Goal: Task Accomplishment & Management: Complete application form

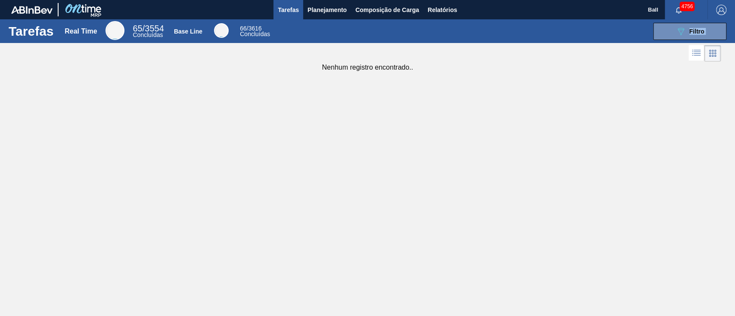
drag, startPoint x: 424, startPoint y: 50, endPoint x: 429, endPoint y: 24, distance: 26.3
click at [429, 24] on div "Tarefas Real Time 65 / 3554 Concluídas Base Line 66 / 3616 Concluídas 089F7B8B-…" at bounding box center [367, 148] width 735 height 259
click at [441, 10] on span "Relatórios" at bounding box center [441, 10] width 29 height 10
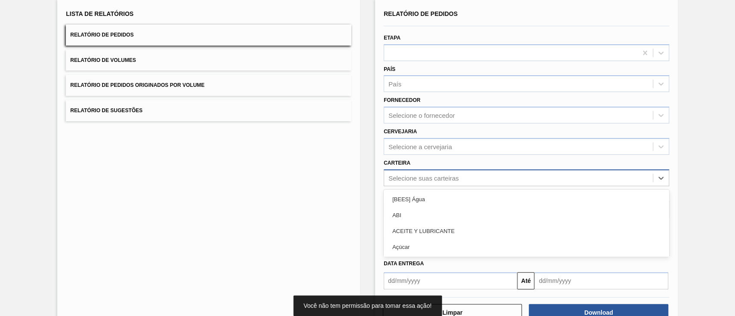
click at [519, 186] on div "option ACEITE Y LUBRICANTE focused, 3 of 101. 101 results available. Use Up and…" at bounding box center [526, 178] width 285 height 17
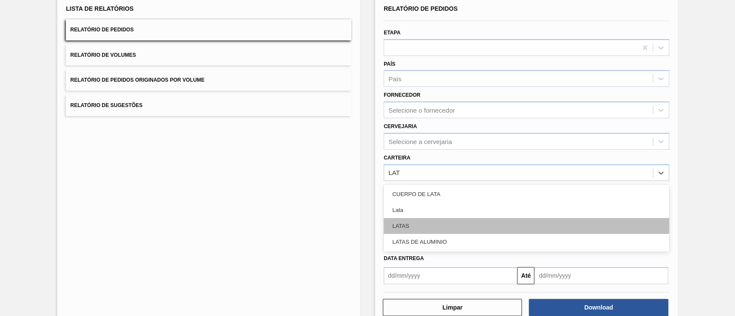
type input "LATA"
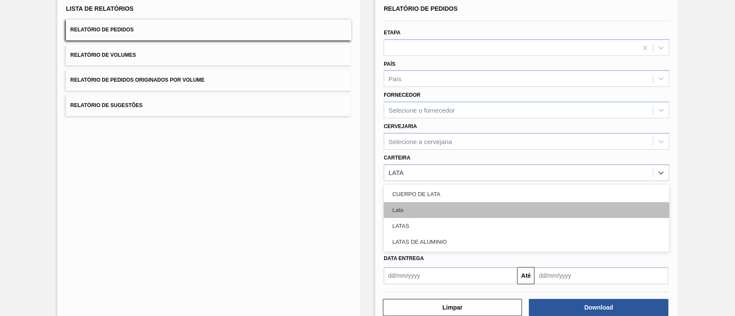
click at [514, 212] on div "Lata" at bounding box center [526, 210] width 285 height 16
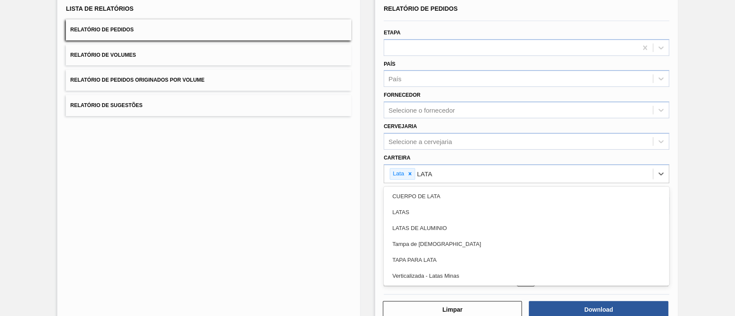
type input "LATAS"
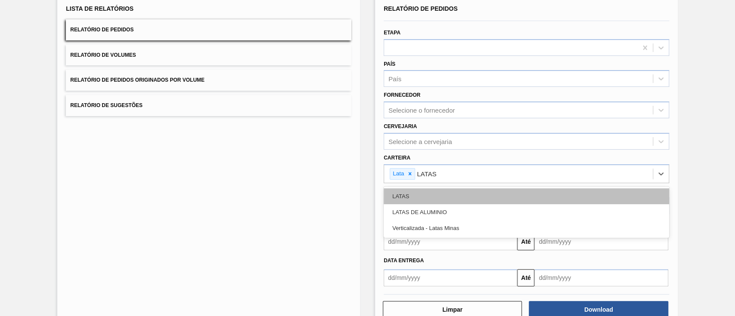
click at [516, 192] on div "LATAS" at bounding box center [526, 197] width 285 height 16
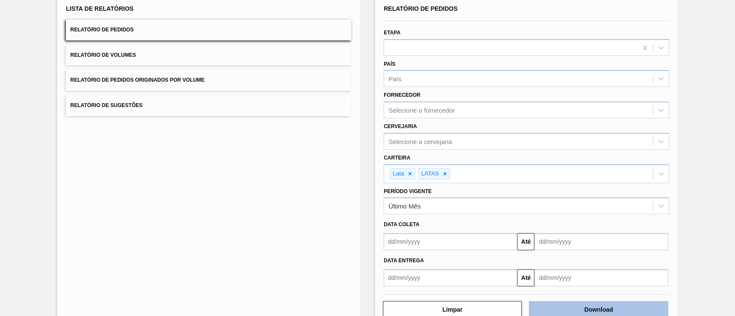
click at [551, 237] on button "Download" at bounding box center [598, 309] width 139 height 17
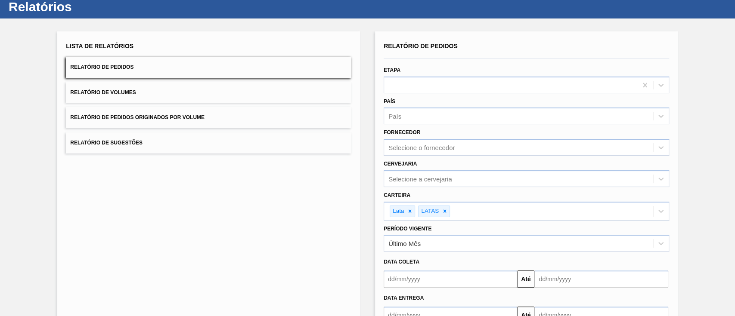
scroll to position [0, 0]
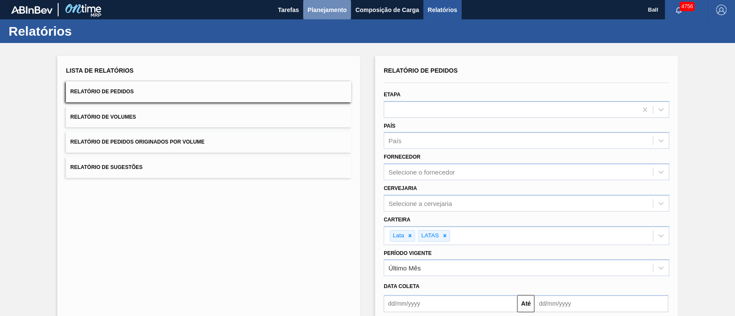
click at [335, 9] on span "Planejamento" at bounding box center [326, 10] width 39 height 10
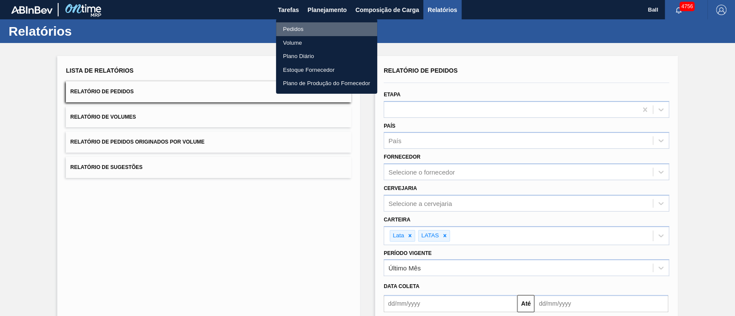
click at [300, 28] on li "Pedidos" at bounding box center [326, 29] width 101 height 14
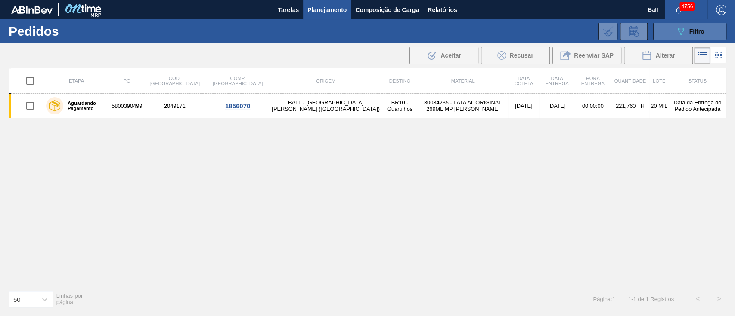
click at [551, 31] on icon "089F7B8B-B2A5-4AFE-B5C0-19BA573D28AC" at bounding box center [680, 31] width 10 height 10
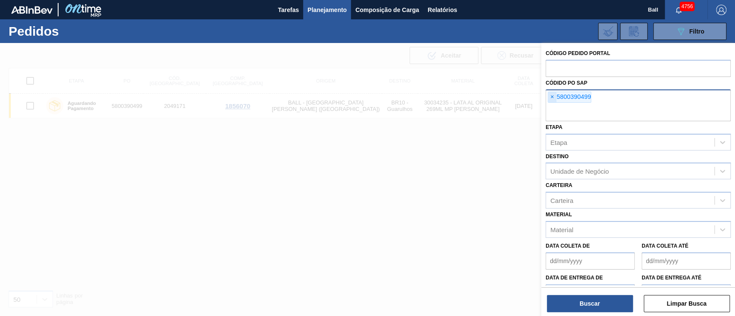
click at [551, 97] on span "×" at bounding box center [552, 97] width 8 height 10
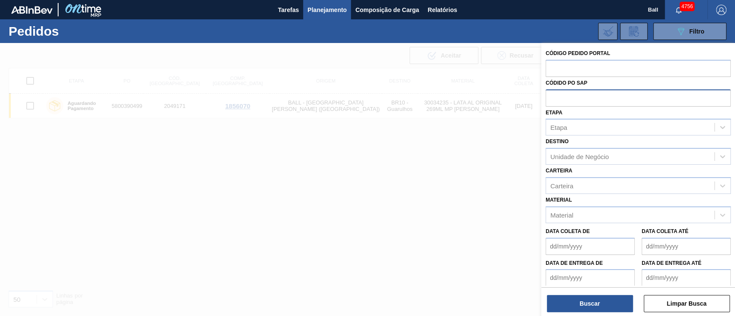
paste input "text"
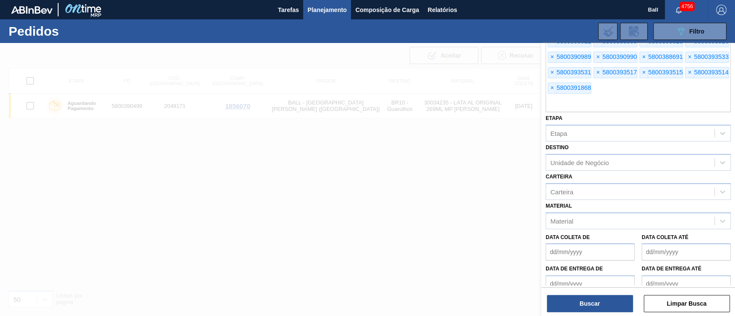
scroll to position [127, 0]
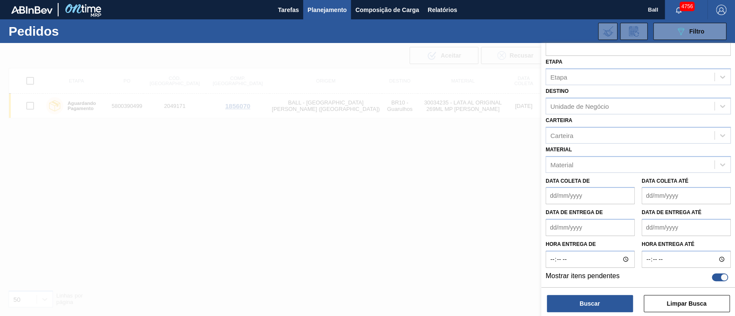
click at [551, 237] on div at bounding box center [720, 278] width 16 height 8
checkbox input "false"
click at [551, 237] on button "Buscar" at bounding box center [590, 303] width 86 height 17
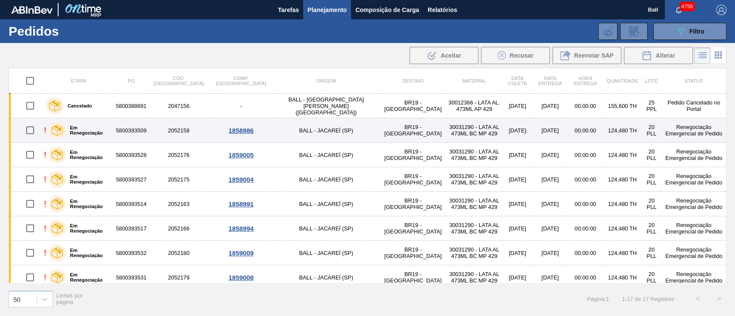
click at [502, 135] on td "[DATE]" at bounding box center [517, 130] width 31 height 25
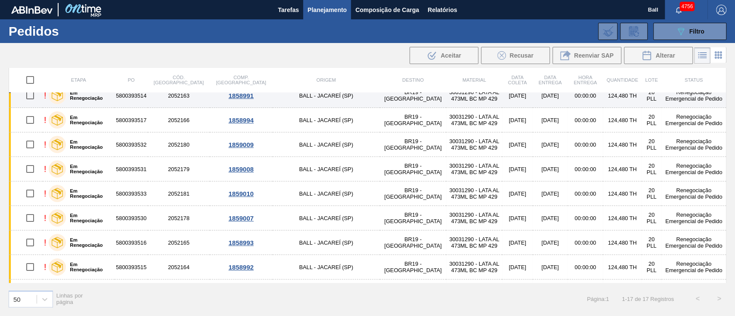
scroll to position [0, 0]
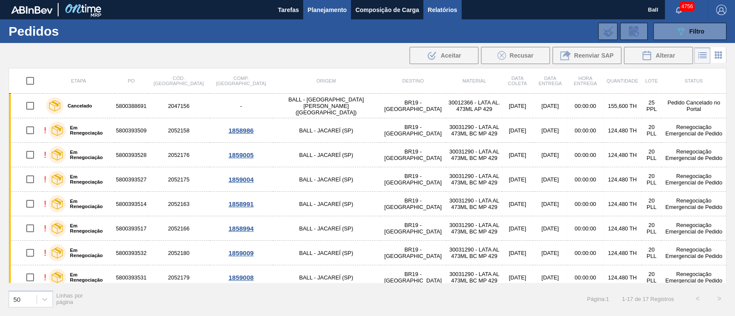
click at [446, 5] on span "Relatórios" at bounding box center [441, 10] width 29 height 10
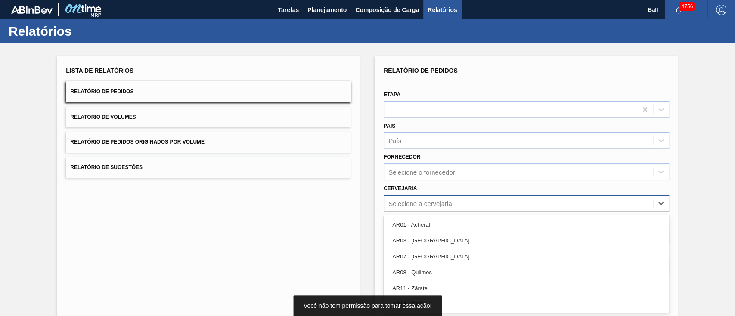
click at [467, 201] on div "option AR01 - Acheral focused, 1 of 93. 93 results available. Use Up and Down t…" at bounding box center [526, 203] width 285 height 17
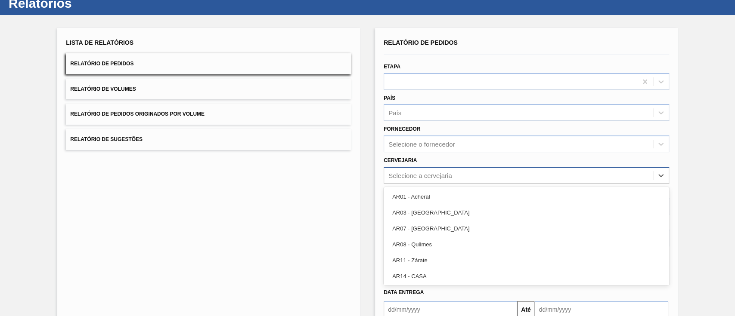
scroll to position [31, 0]
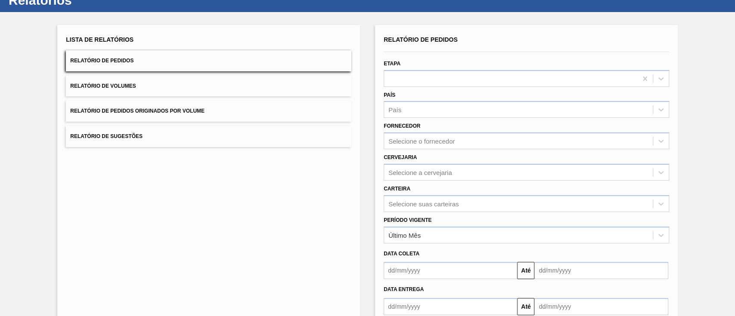
click at [194, 171] on div "Lista de Relatórios Relatório de Pedidos Relatório de Volumes Relatório de Pedi…" at bounding box center [208, 191] width 303 height 332
click at [407, 198] on div "Selecione suas carteiras" at bounding box center [526, 203] width 285 height 17
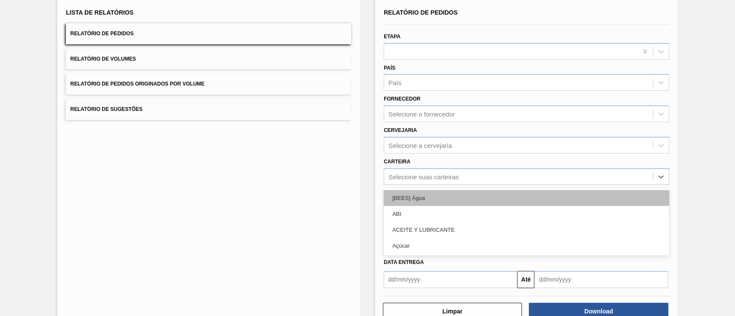
scroll to position [62, 0]
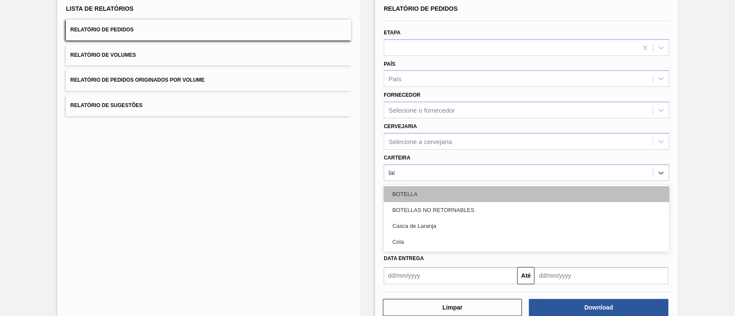
type input "lata"
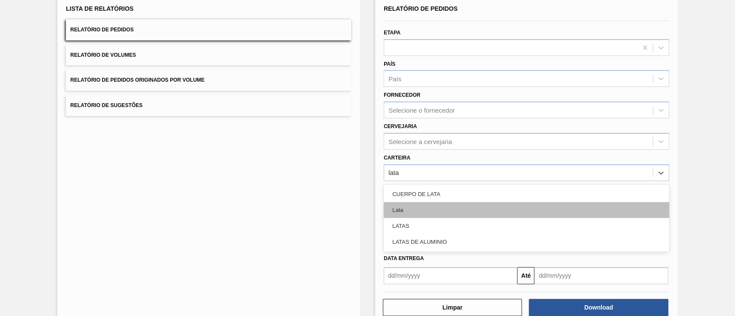
click at [408, 217] on div "Lata" at bounding box center [526, 210] width 285 height 16
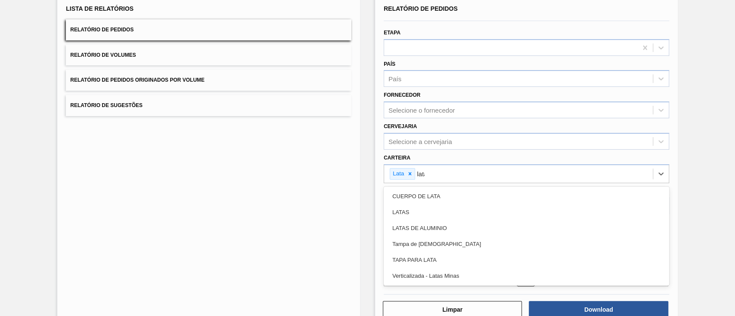
type input "latas"
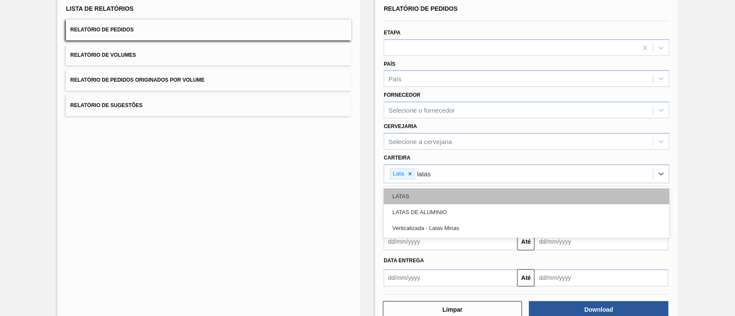
click at [418, 198] on div "LATAS" at bounding box center [526, 197] width 285 height 16
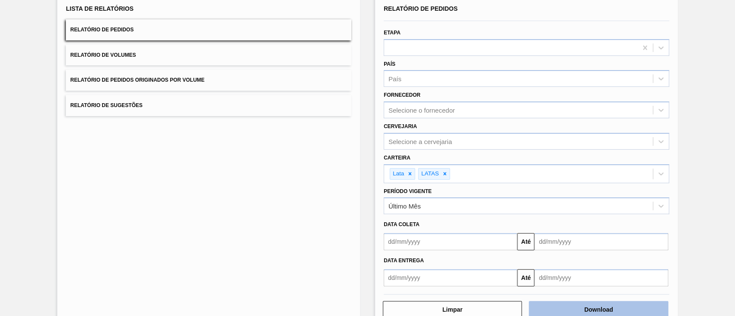
click at [551, 237] on button "Download" at bounding box center [598, 309] width 139 height 17
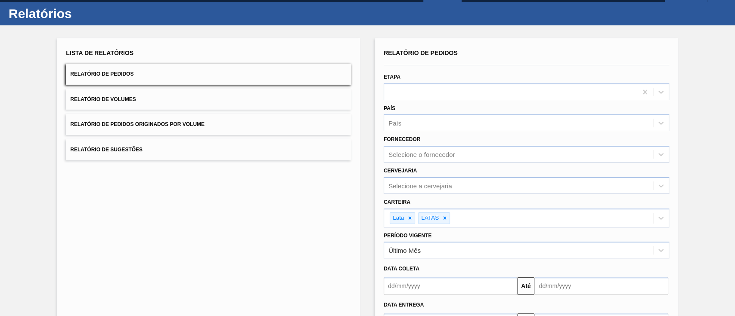
scroll to position [0, 0]
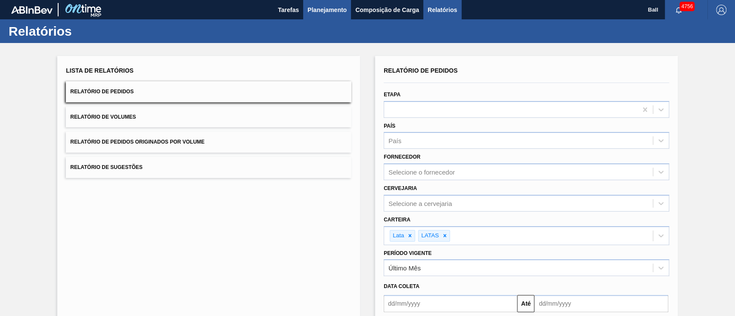
click at [334, 8] on span "Planejamento" at bounding box center [326, 10] width 39 height 10
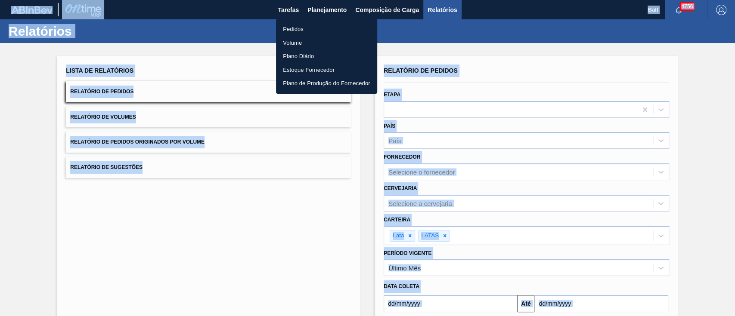
drag, startPoint x: 126, startPoint y: 17, endPoint x: 130, endPoint y: -21, distance: 38.1
click at [130, 0] on html "Tarefas Planejamento Composição de Carga Relatórios Ball 4756 Marcar todas como…" at bounding box center [367, 0] width 735 height 0
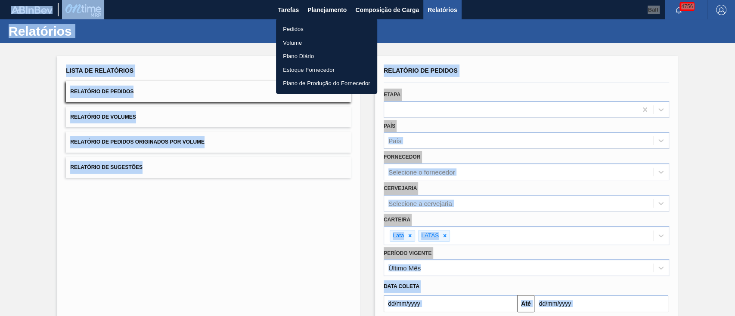
click at [297, 26] on li "Pedidos" at bounding box center [326, 29] width 101 height 14
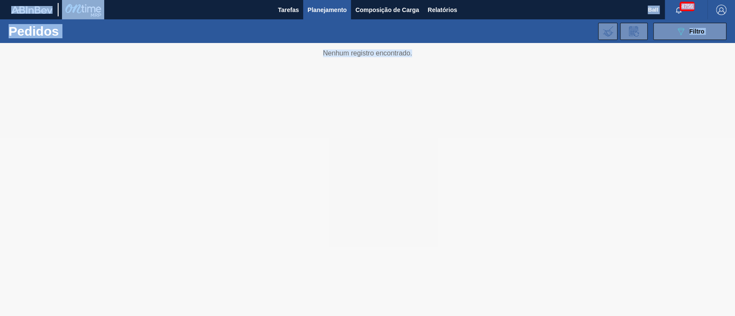
click at [393, 52] on div at bounding box center [367, 179] width 735 height 273
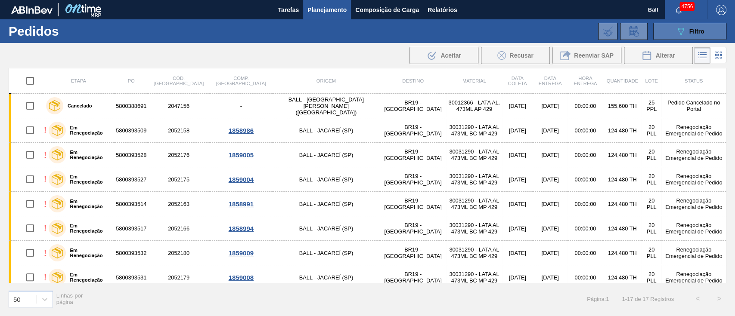
click at [551, 31] on button "089F7B8B-B2A5-4AFE-B5C0-19BA573D28AC Filtro" at bounding box center [689, 31] width 73 height 17
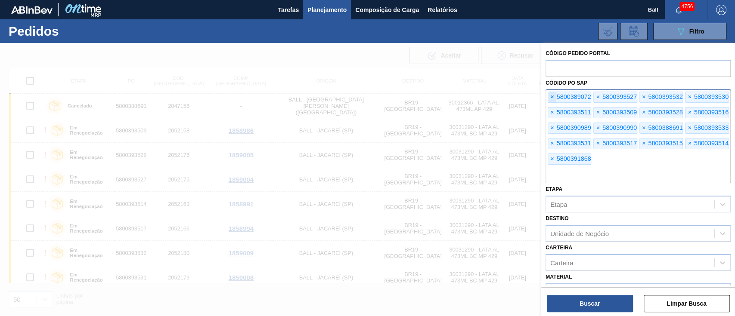
click at [551, 99] on span "×" at bounding box center [552, 97] width 8 height 10
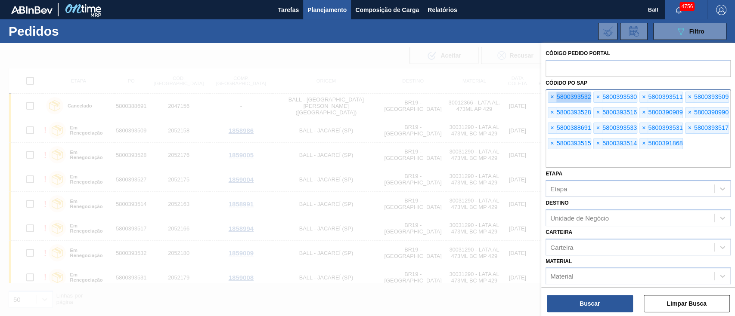
click at [551, 99] on span "×" at bounding box center [552, 97] width 8 height 10
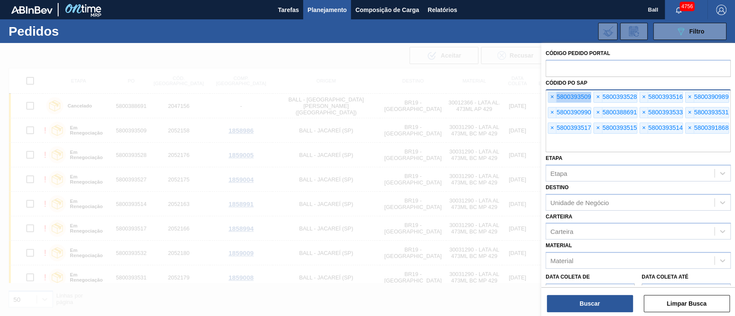
click at [551, 99] on span "×" at bounding box center [552, 97] width 8 height 10
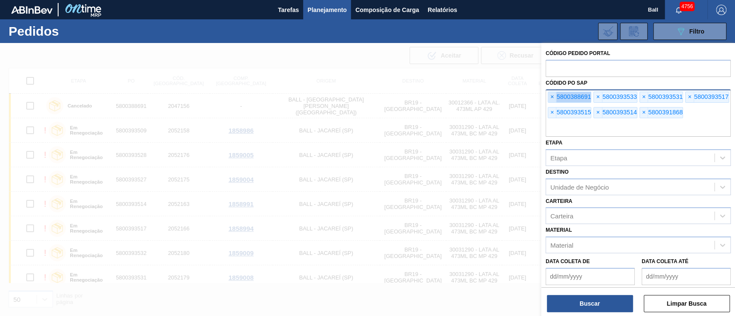
click at [551, 99] on span "×" at bounding box center [552, 97] width 8 height 10
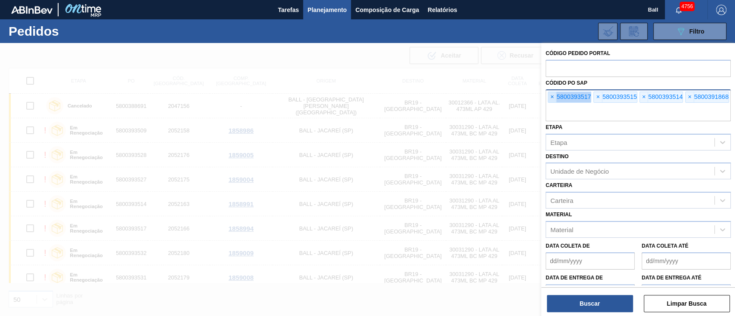
click at [551, 99] on span "×" at bounding box center [552, 97] width 8 height 10
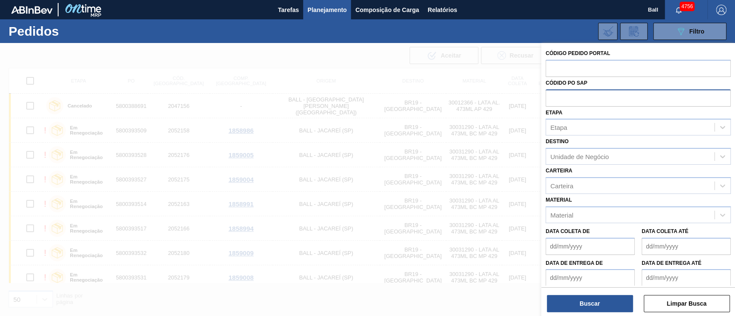
click at [551, 99] on input "text" at bounding box center [637, 98] width 185 height 16
paste input "text"
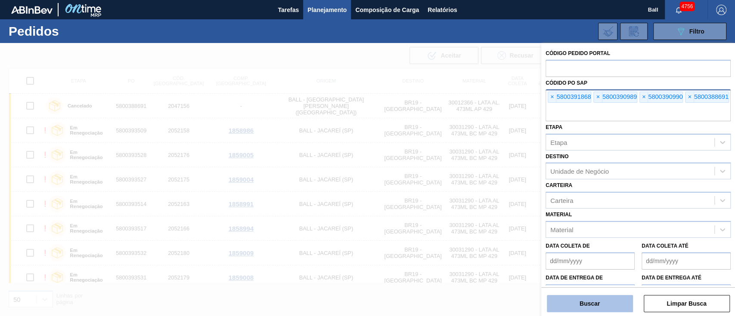
click at [551, 237] on button "Buscar" at bounding box center [590, 303] width 86 height 17
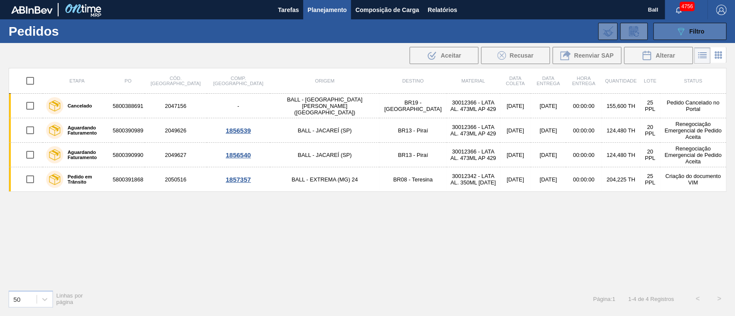
click at [551, 32] on span "Filtro" at bounding box center [696, 31] width 15 height 7
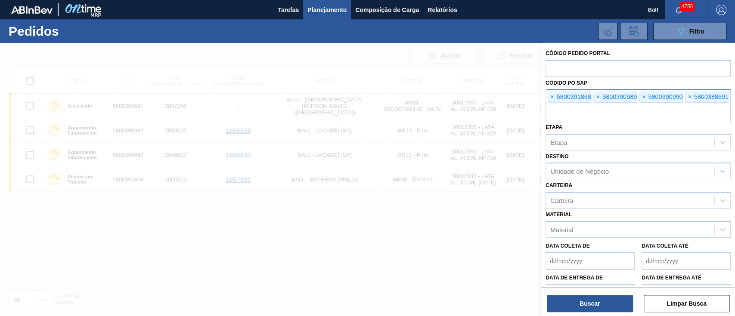
click at [551, 106] on input "text" at bounding box center [637, 113] width 185 height 16
paste input "5800389072"
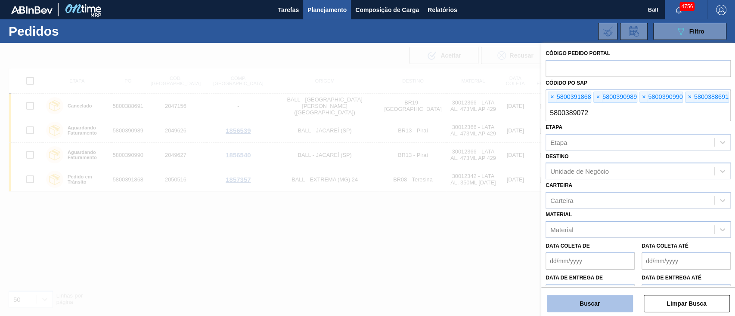
type input "5800389072"
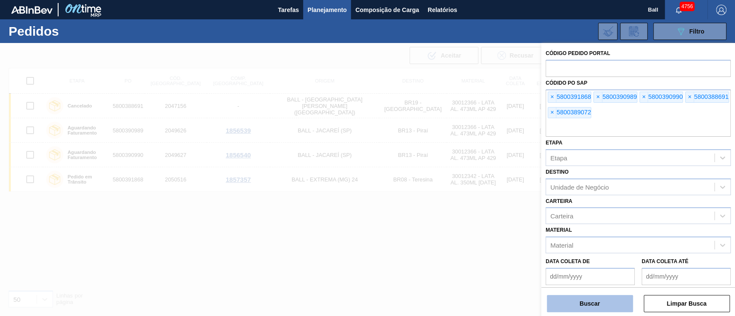
click at [551, 237] on button "Buscar" at bounding box center [590, 303] width 86 height 17
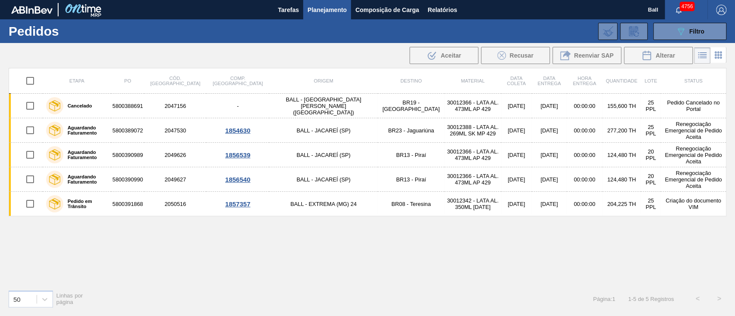
click at [162, 237] on div "Etapa PO Cód. Pedido Comp. Carga Origem Destino Material Data [PERSON_NAME] Dat…" at bounding box center [368, 175] width 718 height 215
click at [551, 31] on icon "089F7B8B-B2A5-4AFE-B5C0-19BA573D28AC" at bounding box center [680, 31] width 10 height 10
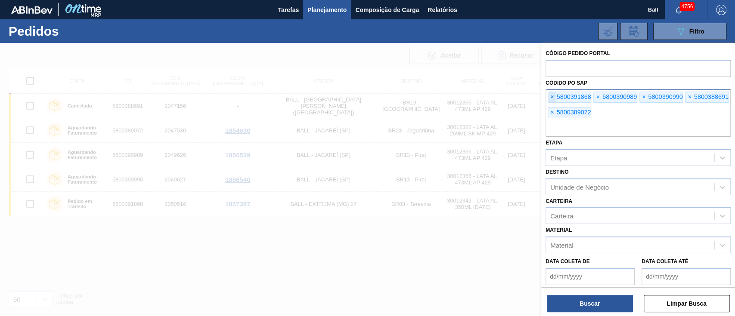
click at [549, 99] on span "×" at bounding box center [552, 97] width 8 height 10
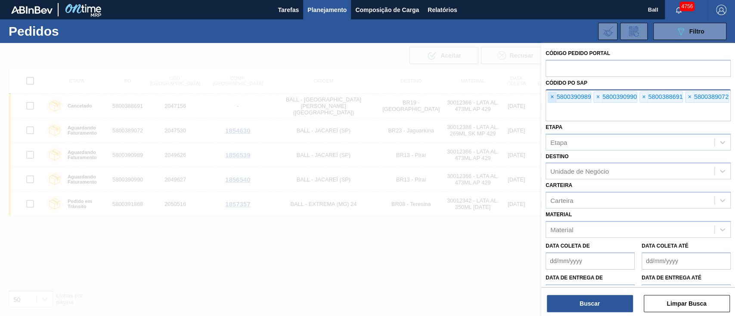
click at [549, 99] on span "×" at bounding box center [552, 97] width 8 height 10
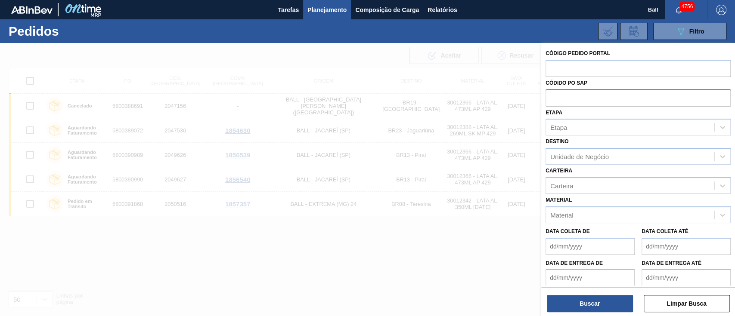
click at [549, 99] on input "text" at bounding box center [637, 98] width 185 height 16
paste input "5800393739"
type input "5800393739"
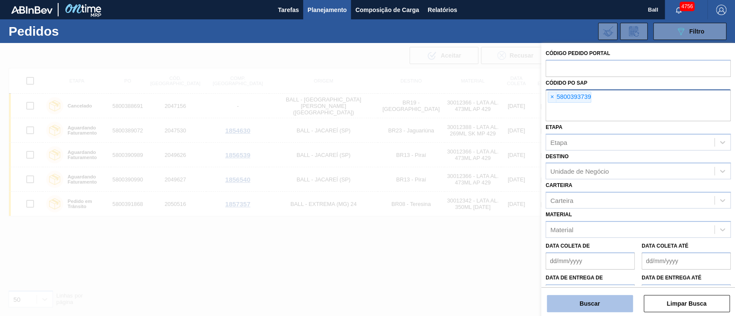
click at [551, 237] on button "Buscar" at bounding box center [590, 303] width 86 height 17
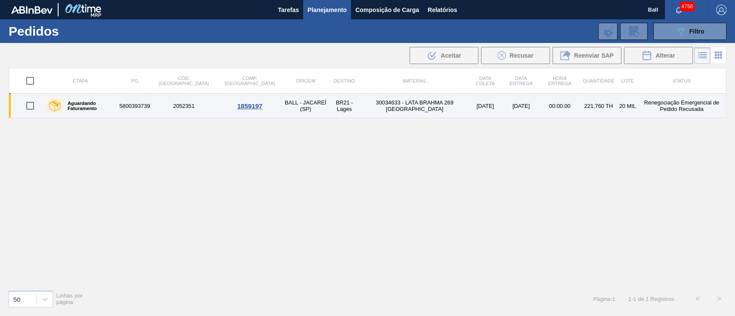
click at [423, 114] on td "30034633 - LATA BRAHMA 269 [GEOGRAPHIC_DATA]" at bounding box center [414, 106] width 107 height 25
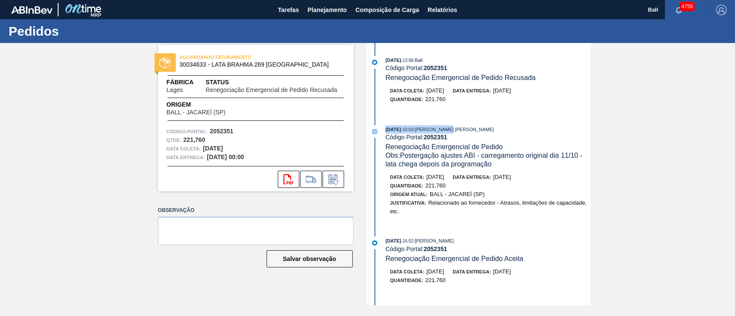
drag, startPoint x: 448, startPoint y: 102, endPoint x: 460, endPoint y: 120, distance: 22.0
click at [460, 120] on div "[DATE] 13:56 : Ball Código Portal: 2052351 Renegociação Emergencial de Pedido R…" at bounding box center [479, 174] width 222 height 263
drag, startPoint x: 593, startPoint y: 71, endPoint x: 594, endPoint y: 91, distance: 19.8
click at [551, 91] on div "AGUARDANDO FATURAMENTO 30034633 - LATA BRAHMA 269 URUGUAI Fábrica Lages Status …" at bounding box center [367, 174] width 735 height 263
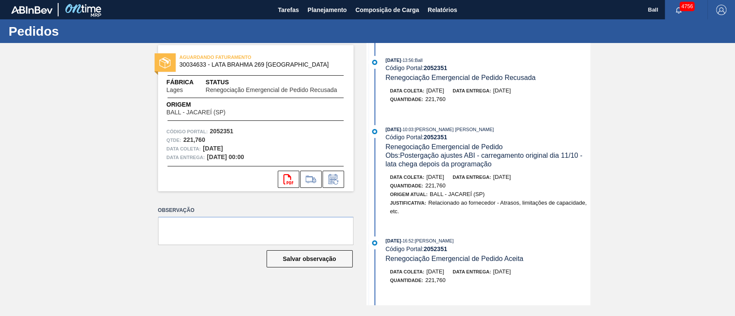
click at [551, 91] on div "AGUARDANDO FATURAMENTO 30034633 - LATA BRAHMA 269 URUGUAI Fábrica Lages Status …" at bounding box center [367, 174] width 735 height 263
drag, startPoint x: 588, startPoint y: 100, endPoint x: 589, endPoint y: 108, distance: 8.2
click at [551, 108] on div "[DATE] 13:56 : Ball Código Portal: 2052351 Renegociação Emergencial de Pedido R…" at bounding box center [479, 174] width 222 height 263
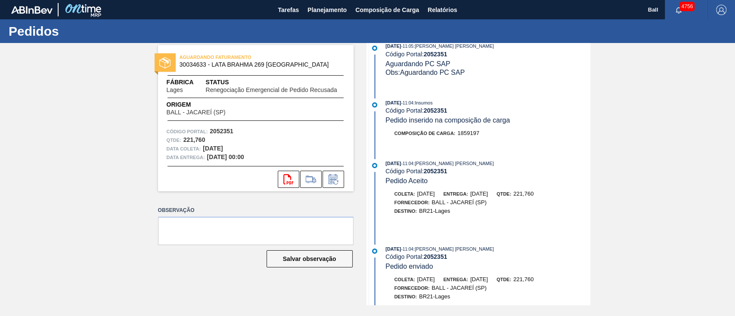
scroll to position [567, 0]
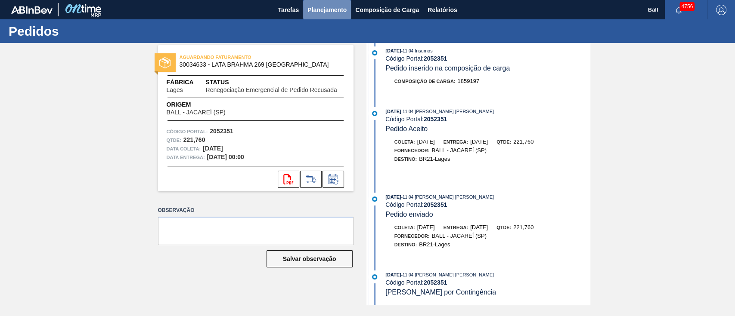
click at [324, 12] on span "Planejamento" at bounding box center [326, 10] width 39 height 10
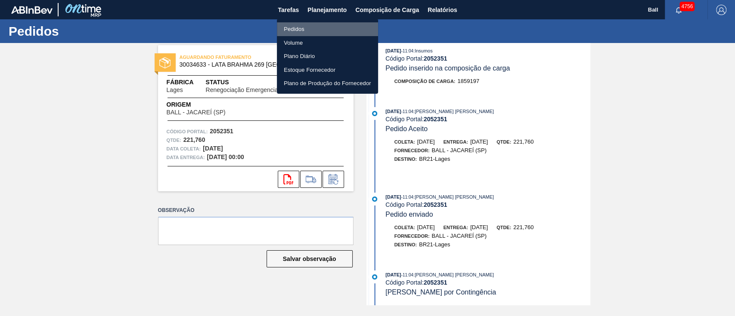
click at [307, 25] on li "Pedidos" at bounding box center [327, 29] width 101 height 14
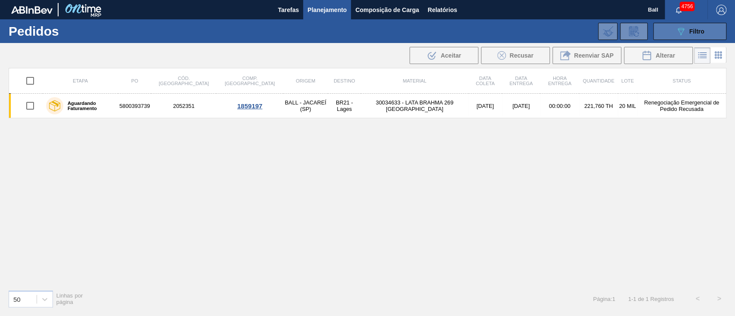
click at [551, 36] on button "089F7B8B-B2A5-4AFE-B5C0-19BA573D28AC Filtro" at bounding box center [689, 31] width 73 height 17
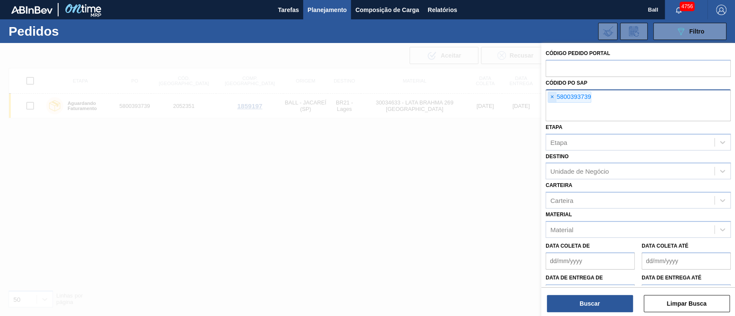
click at [551, 95] on span "×" at bounding box center [552, 97] width 8 height 10
paste input "5800393719"
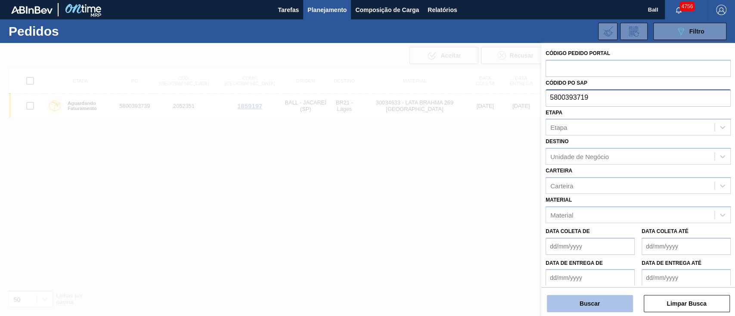
type input "5800393719"
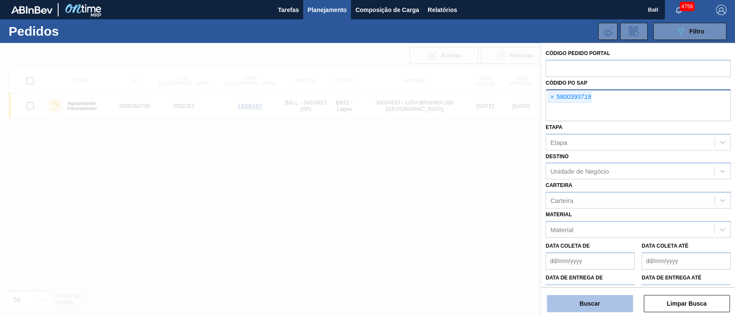
click at [551, 237] on button "Buscar" at bounding box center [590, 303] width 86 height 17
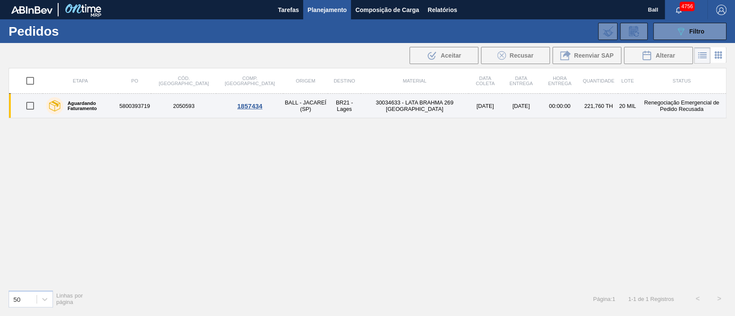
click at [371, 113] on td "30034633 - LATA BRAHMA 269 [GEOGRAPHIC_DATA]" at bounding box center [414, 106] width 107 height 25
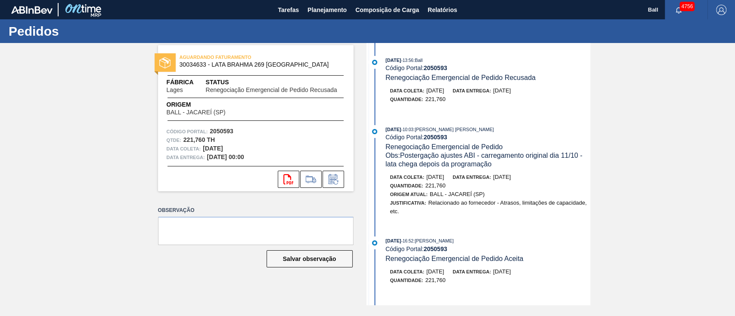
scroll to position [387, 0]
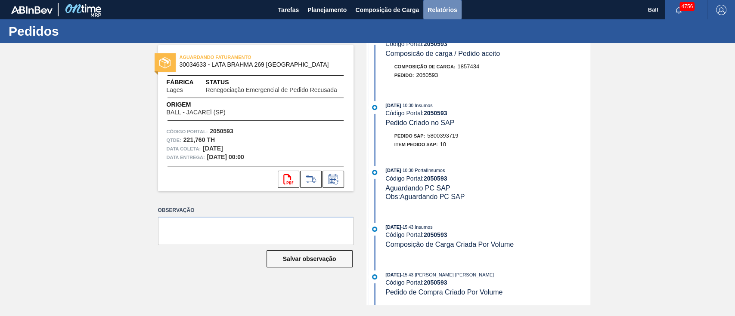
click at [436, 15] on span "Relatórios" at bounding box center [441, 10] width 29 height 10
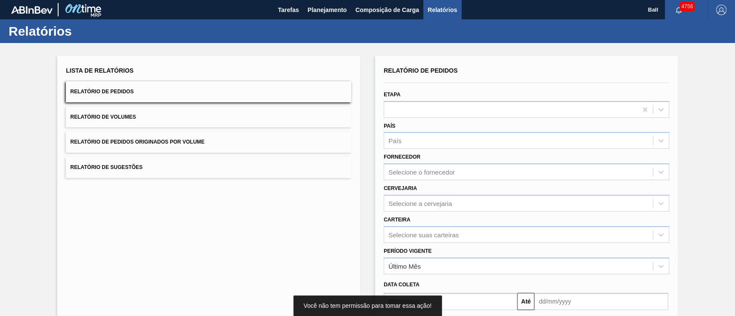
click at [295, 139] on button "Relatório de Pedidos Originados por Volume" at bounding box center [208, 142] width 285 height 21
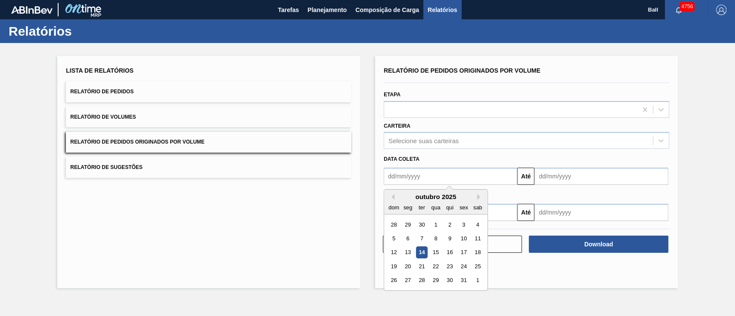
click at [485, 176] on input "text" at bounding box center [450, 176] width 133 height 17
click at [408, 236] on div "6" at bounding box center [408, 239] width 12 height 12
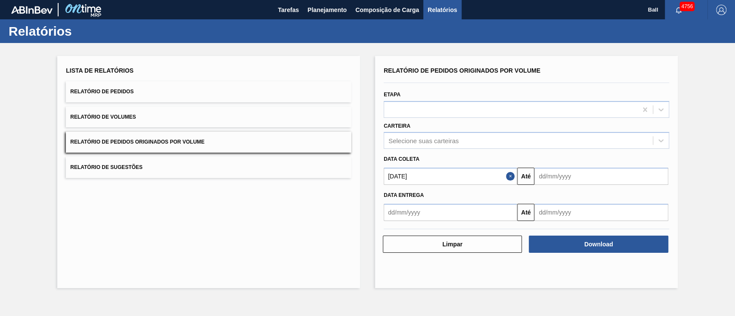
type input "[DATE]"
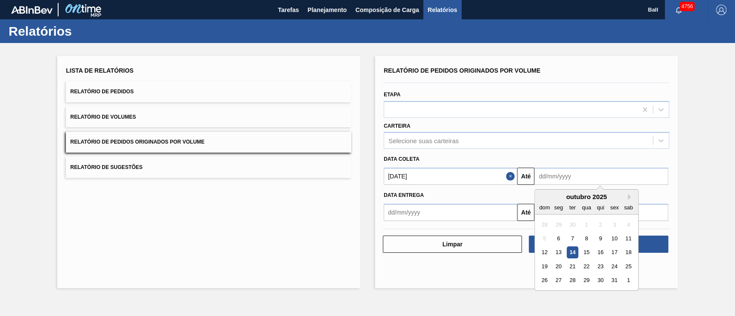
click at [551, 177] on input "text" at bounding box center [600, 176] width 133 height 17
click at [551, 237] on div "28" at bounding box center [572, 281] width 12 height 12
type input "[DATE]"
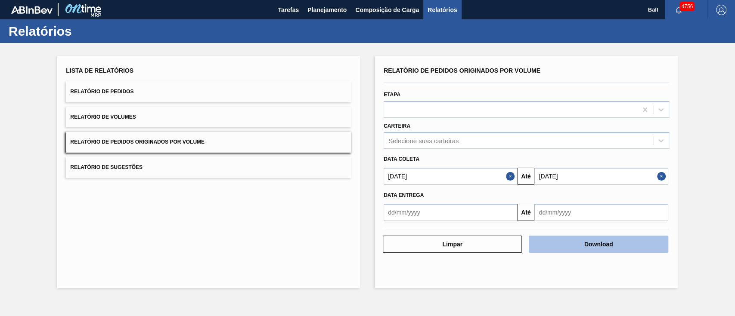
click at [551, 237] on button "Download" at bounding box center [598, 244] width 139 height 17
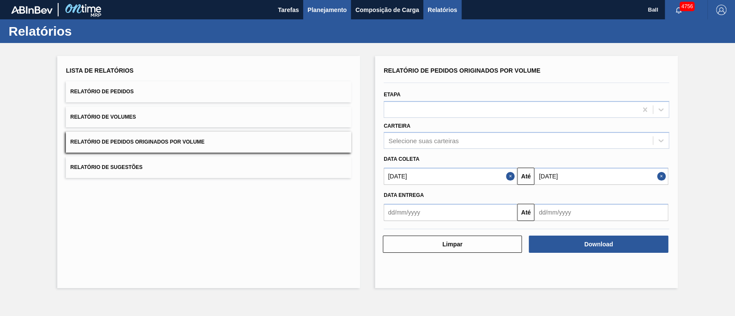
click at [331, 6] on span "Planejamento" at bounding box center [326, 10] width 39 height 10
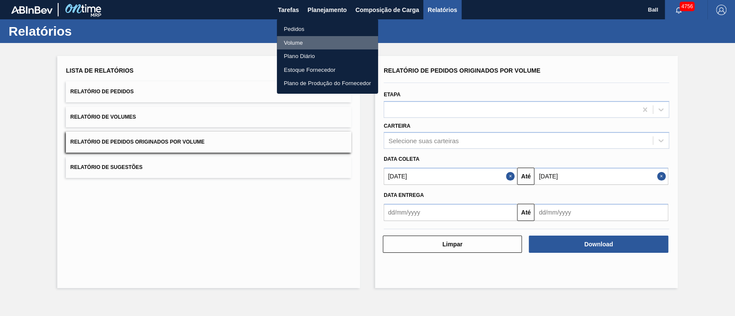
click at [300, 43] on li "Volume" at bounding box center [327, 43] width 101 height 14
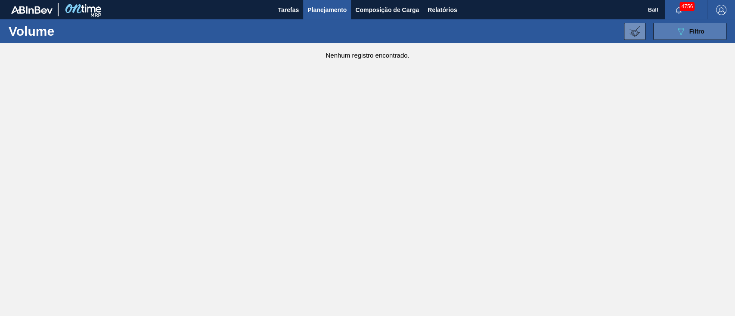
click at [551, 30] on button "089F7B8B-B2A5-4AFE-B5C0-19BA573D28AC Filtro" at bounding box center [689, 31] width 73 height 17
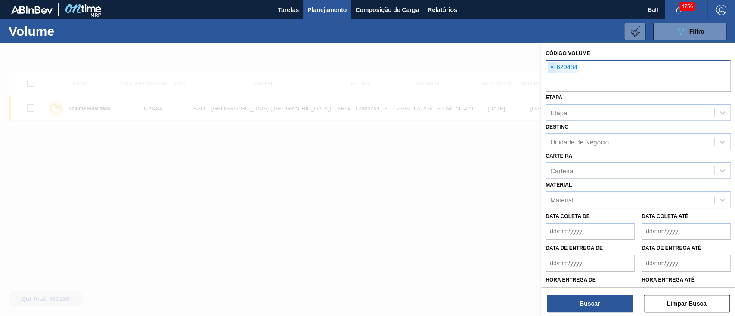
click at [551, 68] on span "×" at bounding box center [552, 67] width 8 height 10
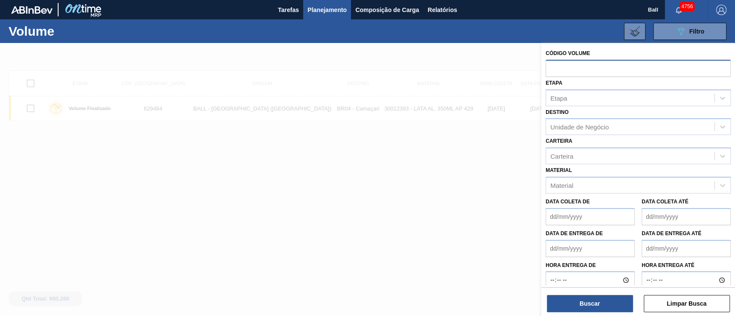
paste input "628709"
type input "628709"
click at [551, 237] on button "Buscar" at bounding box center [590, 303] width 86 height 17
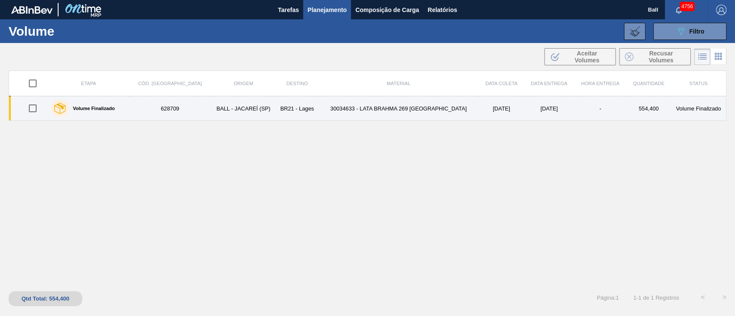
click at [383, 115] on td "30034633 - LATA BRAHMA 269 [GEOGRAPHIC_DATA]" at bounding box center [398, 108] width 161 height 25
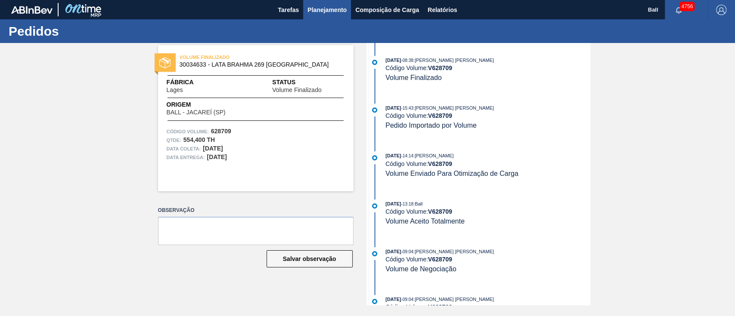
click at [322, 9] on span "Planejamento" at bounding box center [326, 10] width 39 height 10
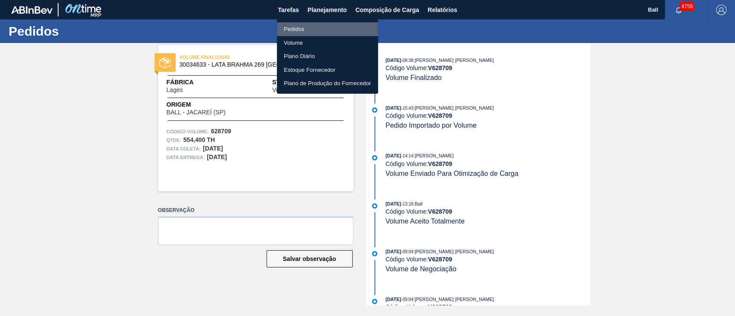
click at [306, 25] on li "Pedidos" at bounding box center [327, 29] width 101 height 14
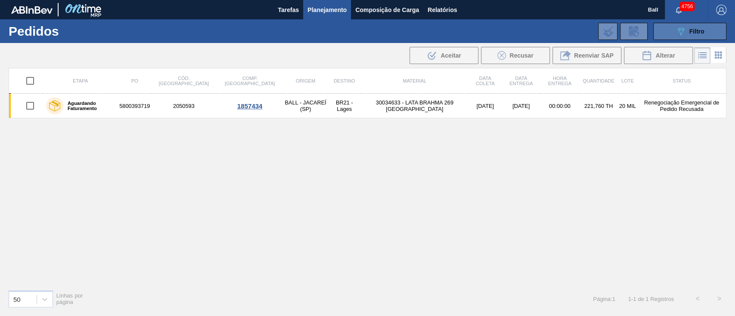
click at [551, 36] on button "089F7B8B-B2A5-4AFE-B5C0-19BA573D28AC Filtro" at bounding box center [689, 31] width 73 height 17
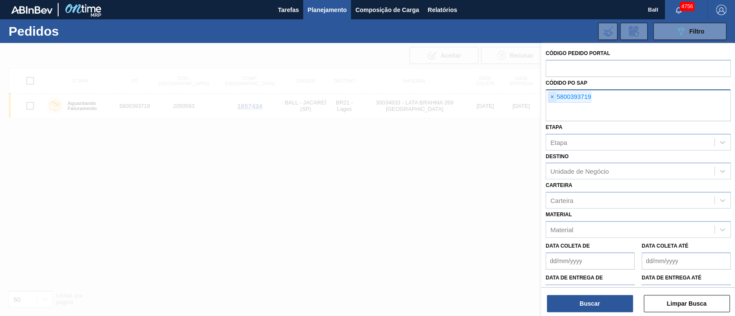
click at [551, 96] on span "×" at bounding box center [552, 97] width 8 height 10
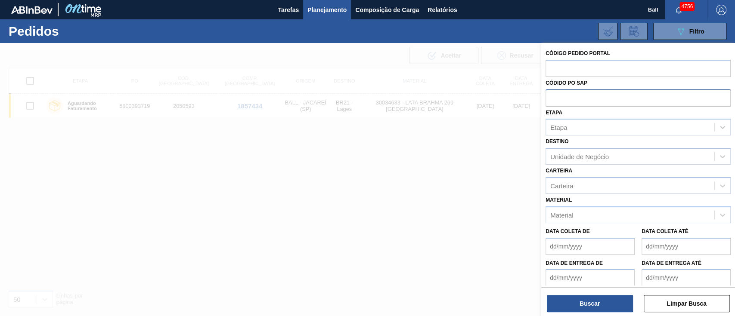
paste input "text"
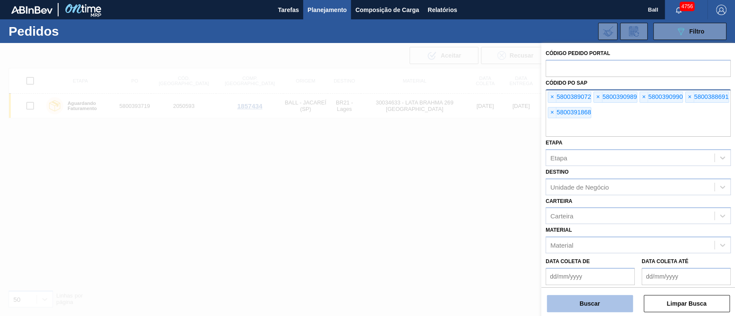
click at [551, 237] on button "Buscar" at bounding box center [590, 303] width 86 height 17
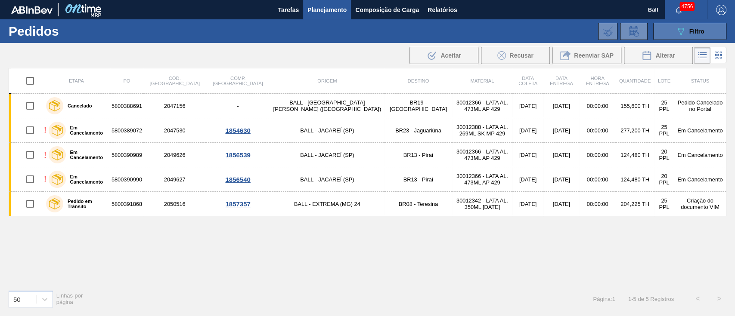
click at [551, 31] on button "089F7B8B-B2A5-4AFE-B5C0-19BA573D28AC Filtro" at bounding box center [689, 31] width 73 height 17
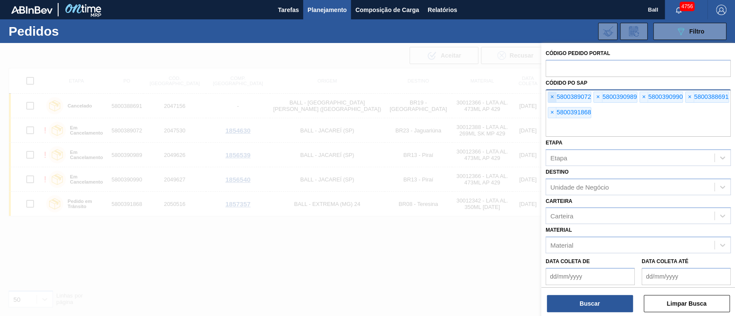
click at [551, 96] on span "×" at bounding box center [552, 97] width 8 height 10
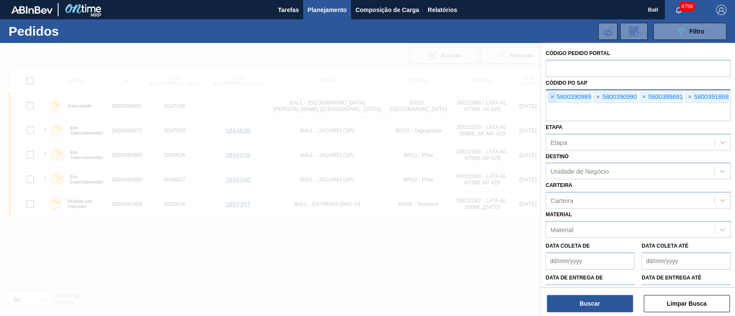
click at [551, 96] on span "×" at bounding box center [552, 97] width 8 height 10
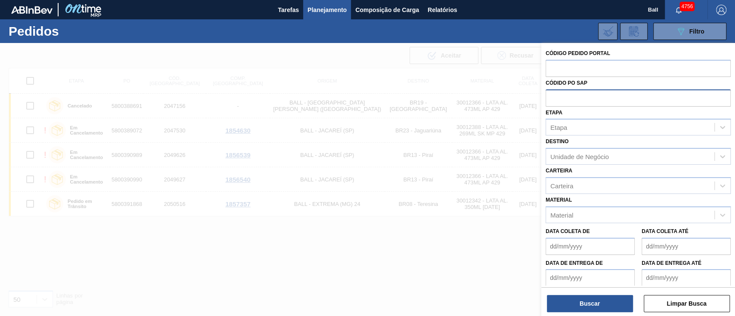
click at [551, 96] on input "text" at bounding box center [637, 98] width 185 height 16
paste input "text"
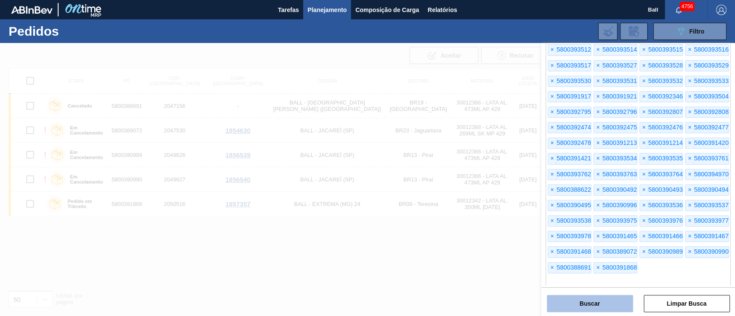
click at [551, 237] on button "Buscar" at bounding box center [590, 303] width 86 height 17
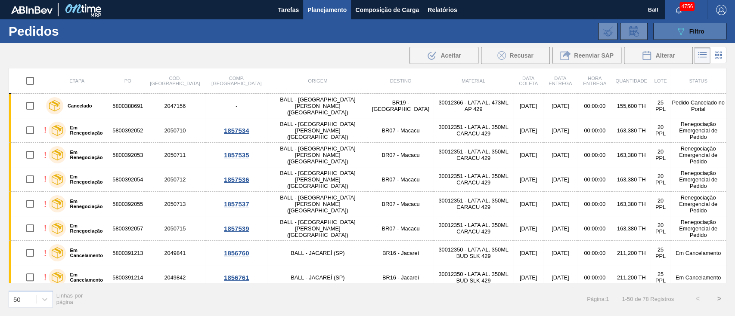
click at [551, 28] on button "089F7B8B-B2A5-4AFE-B5C0-19BA573D28AC Filtro" at bounding box center [689, 31] width 73 height 17
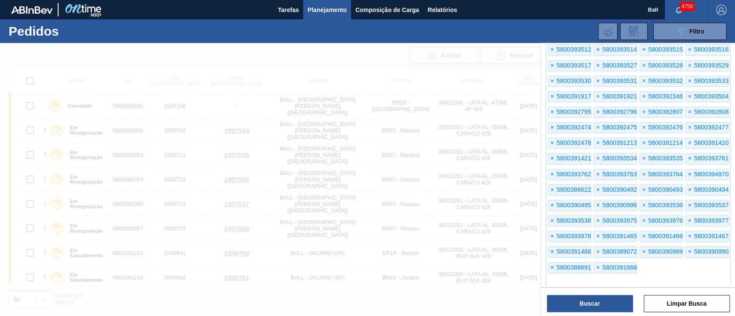
click at [382, 75] on div at bounding box center [367, 201] width 735 height 316
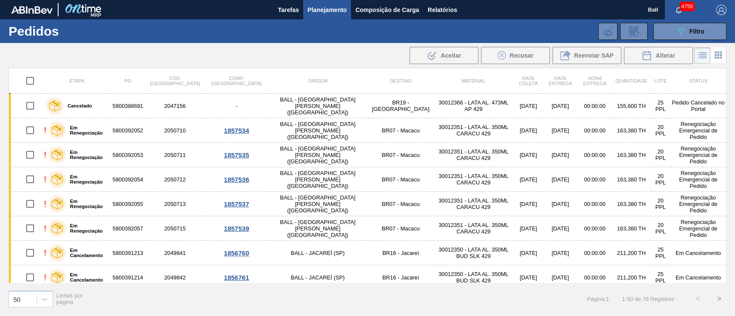
click at [29, 80] on input "checkbox" at bounding box center [30, 81] width 18 height 18
checkbox input "true"
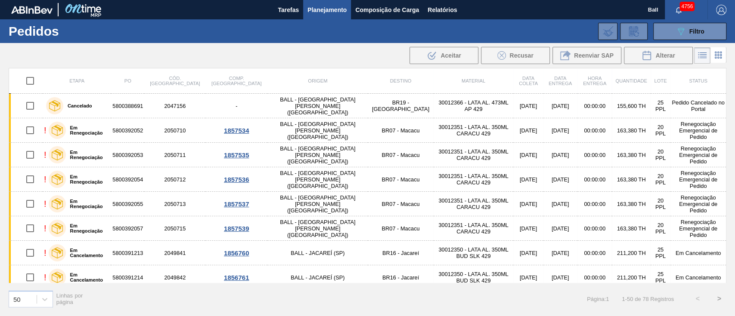
checkbox input "true"
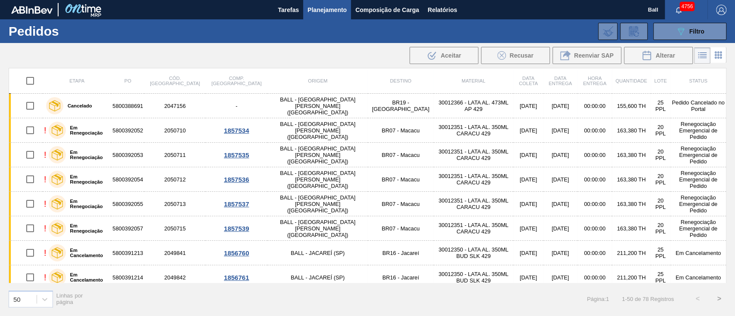
checkbox input "true"
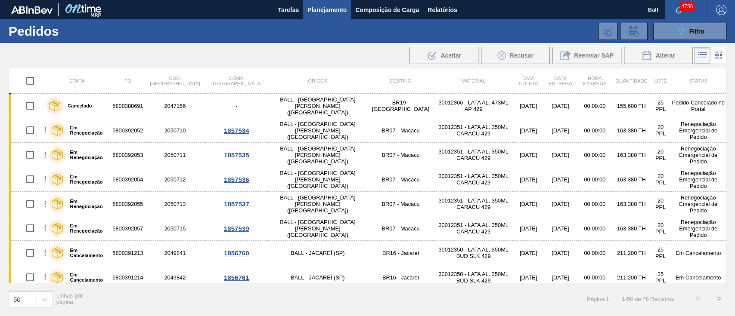
checkbox input "true"
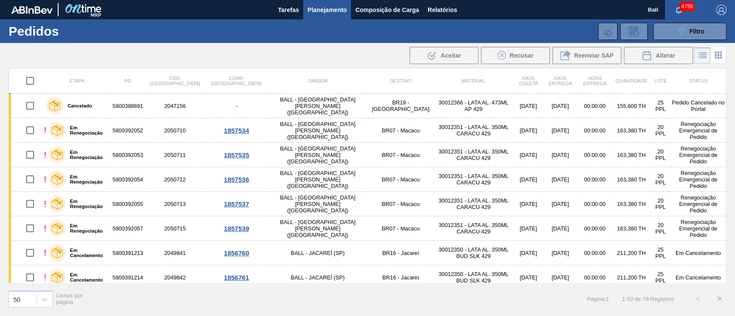
checkbox input "true"
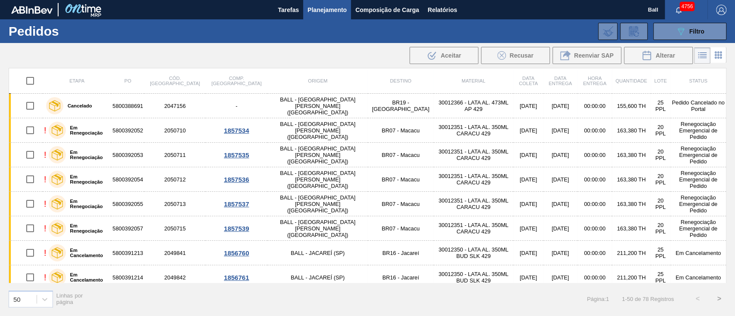
checkbox input "true"
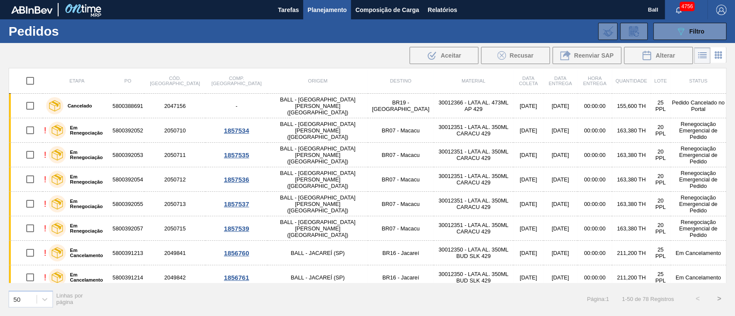
checkbox input "true"
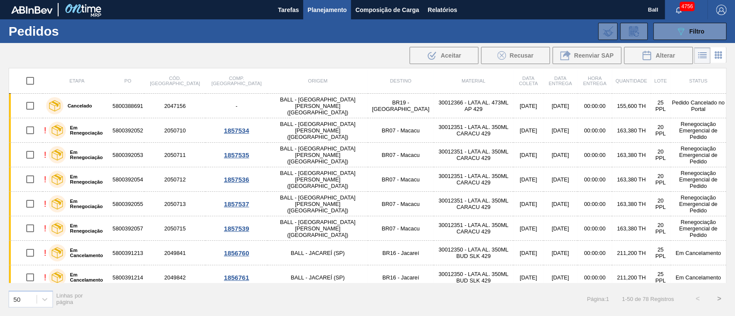
checkbox input "true"
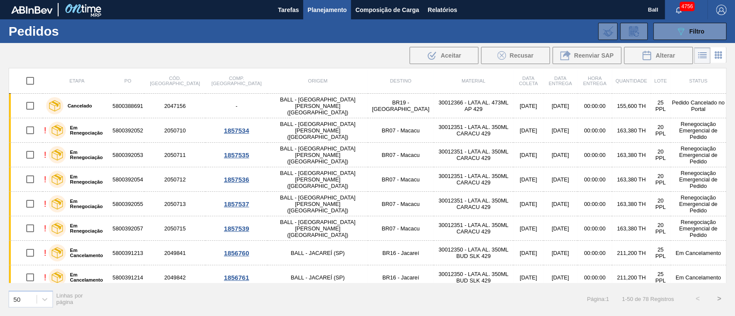
checkbox input "true"
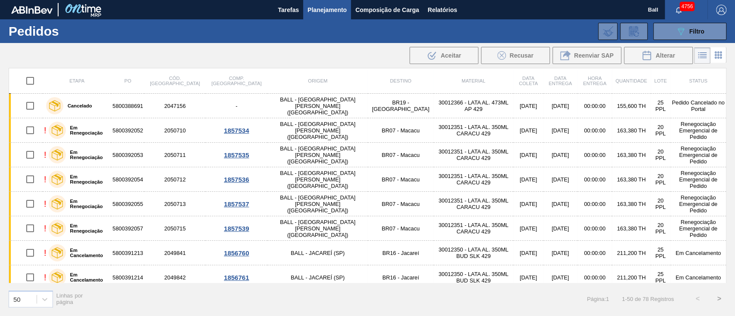
checkbox input "true"
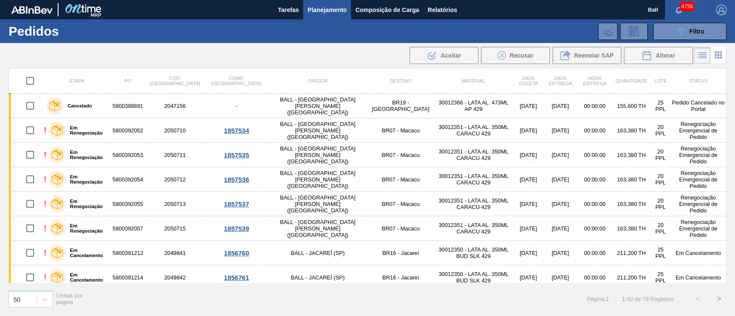
checkbox input "true"
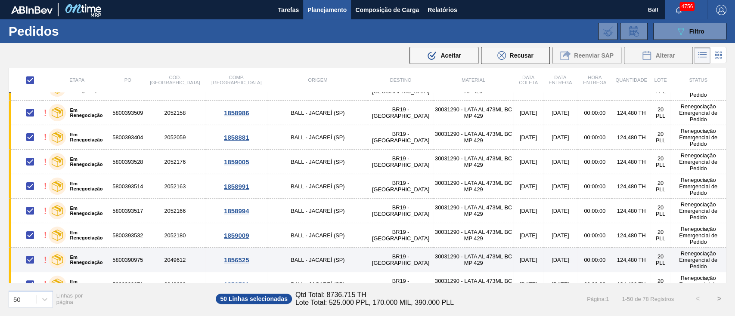
scroll to position [1034, 0]
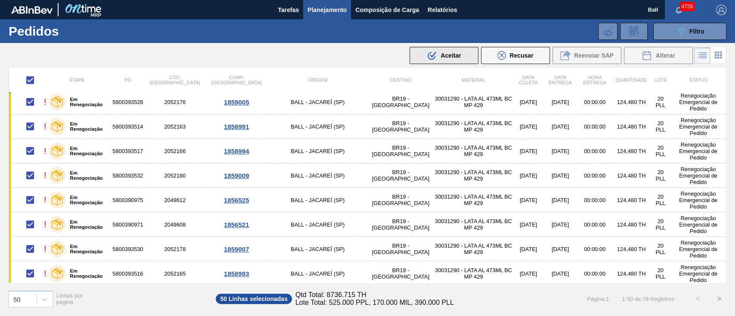
click at [445, 56] on span "Aceitar" at bounding box center [450, 55] width 20 height 7
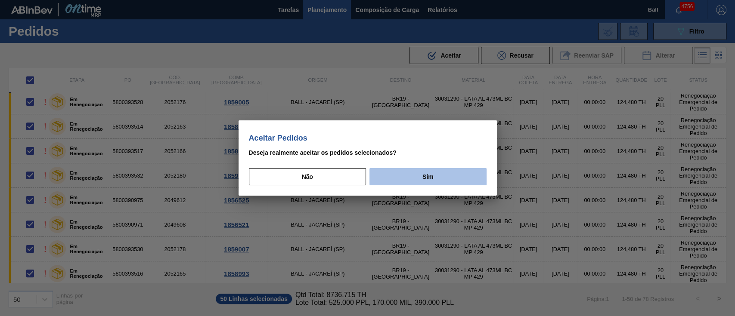
click at [458, 176] on button "Sim" at bounding box center [427, 176] width 117 height 17
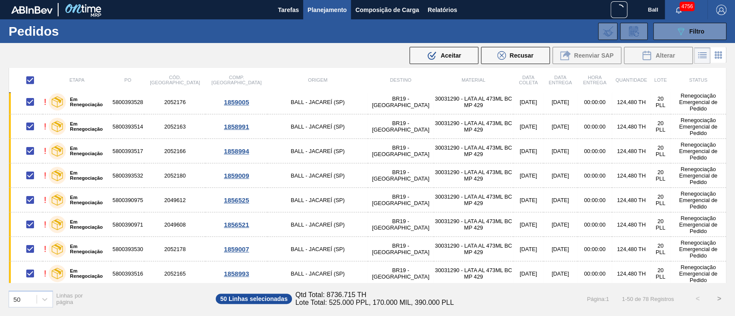
click at [551, 237] on button ">" at bounding box center [719, 299] width 22 height 22
checkbox input "false"
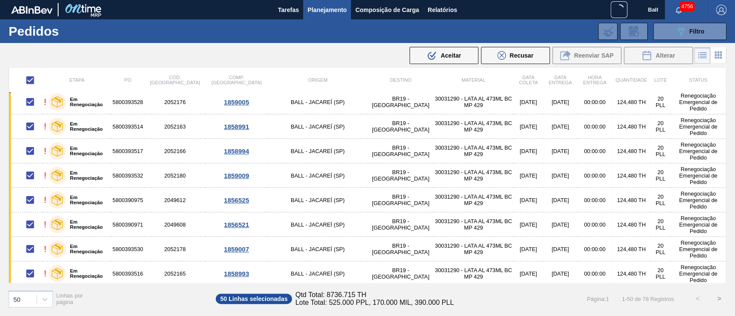
checkbox input "false"
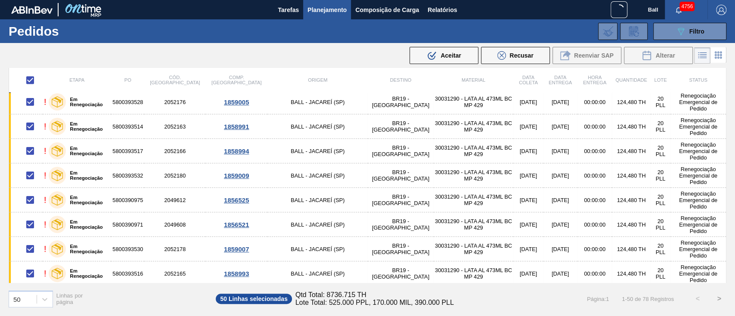
checkbox input "false"
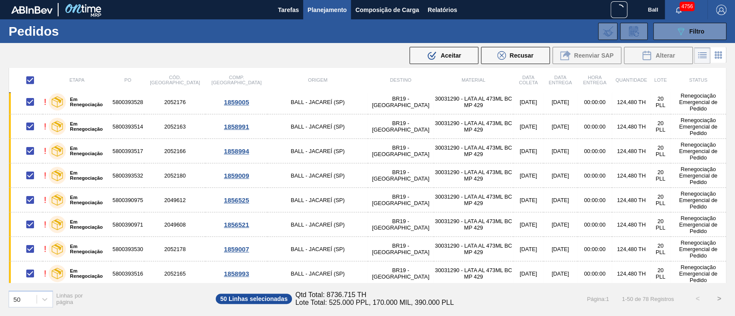
checkbox input "false"
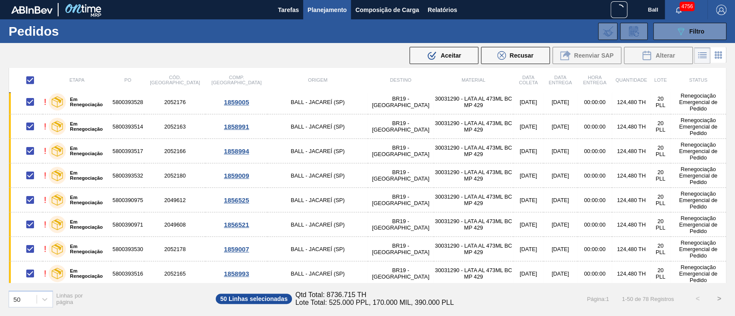
checkbox input "false"
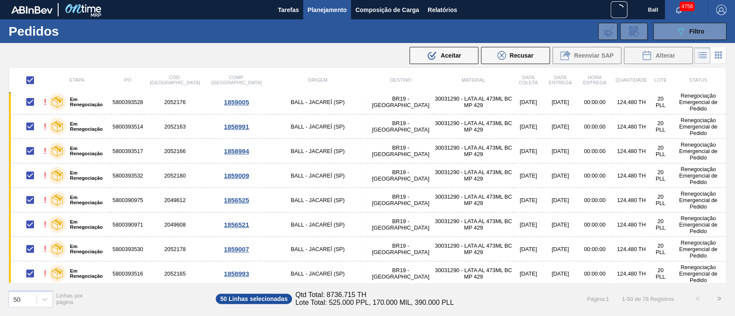
checkbox input "false"
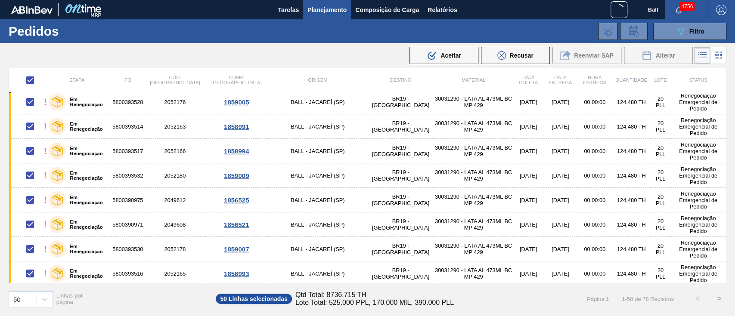
checkbox input "false"
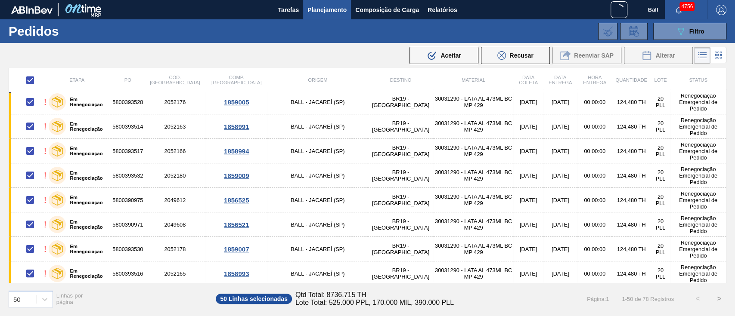
checkbox input "false"
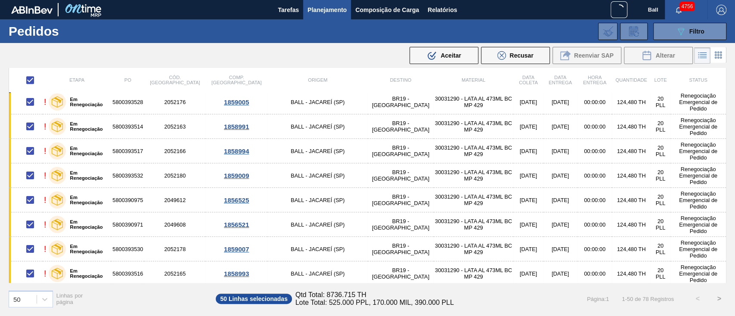
checkbox input "false"
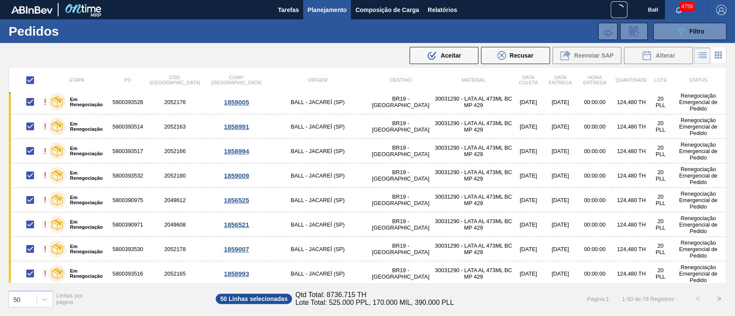
checkbox input "false"
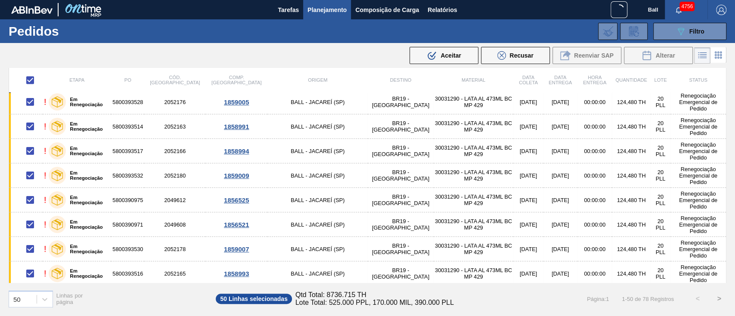
checkbox input "false"
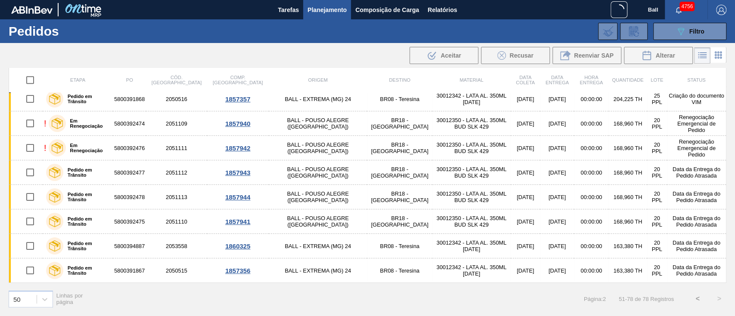
scroll to position [496, 0]
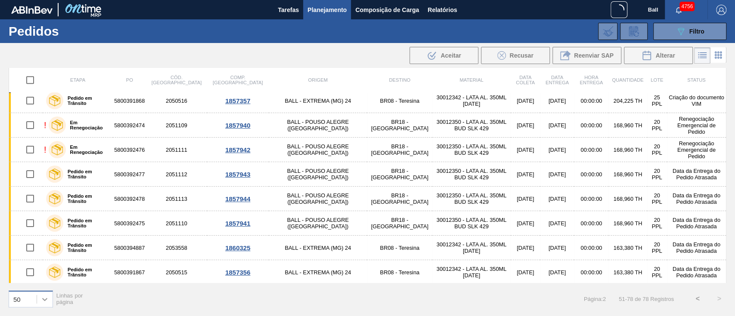
click at [46, 237] on icon at bounding box center [44, 299] width 9 height 9
click at [40, 237] on div "100" at bounding box center [31, 278] width 44 height 16
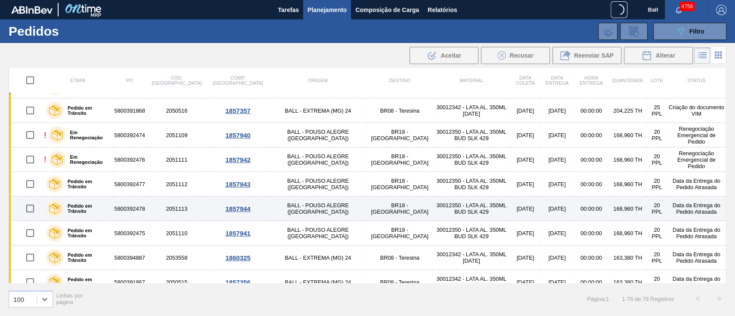
scroll to position [1720, 0]
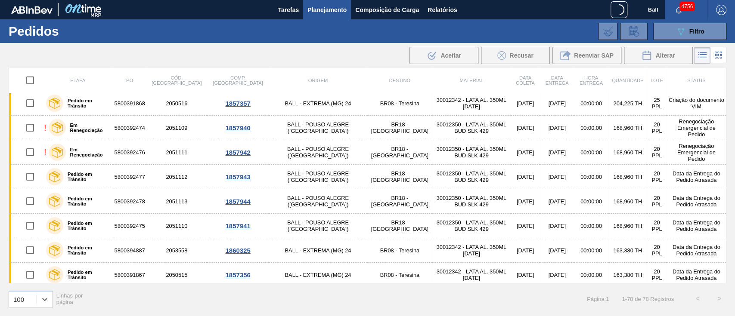
click at [29, 84] on input "checkbox" at bounding box center [30, 80] width 18 height 18
checkbox input "true"
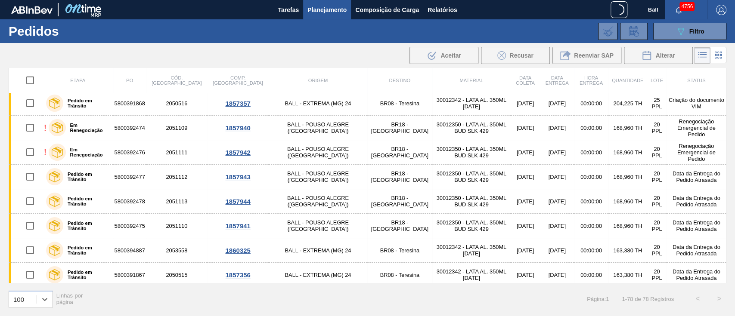
checkbox input "true"
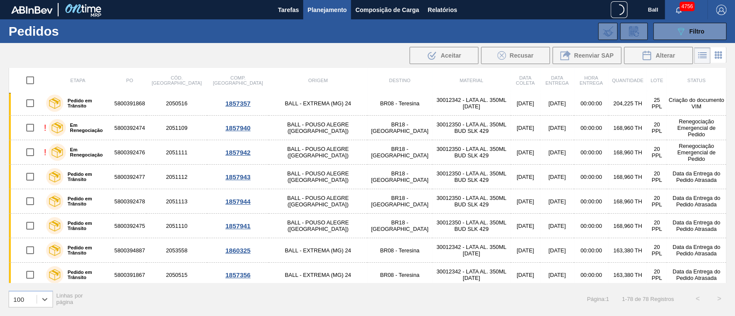
checkbox input "true"
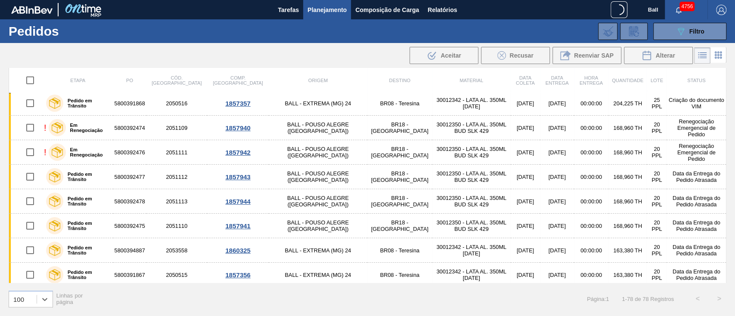
checkbox input "true"
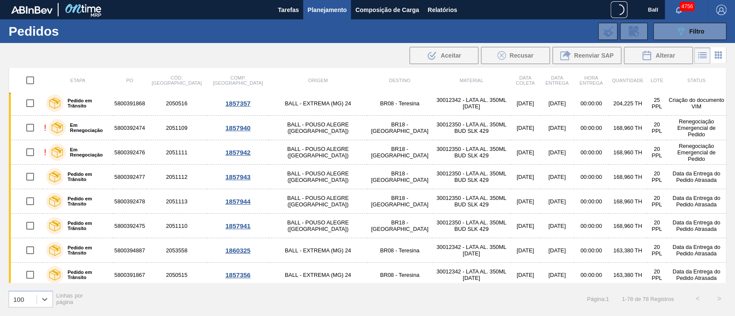
checkbox input "true"
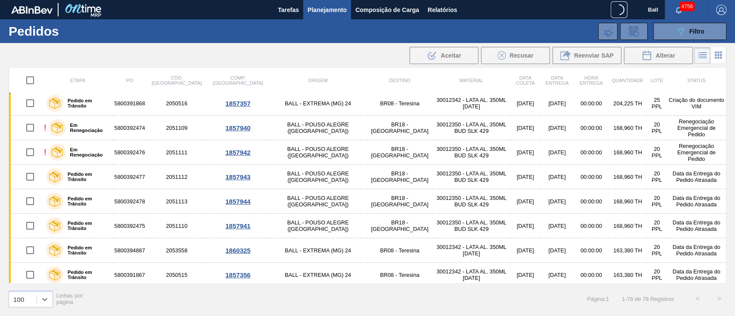
checkbox input "true"
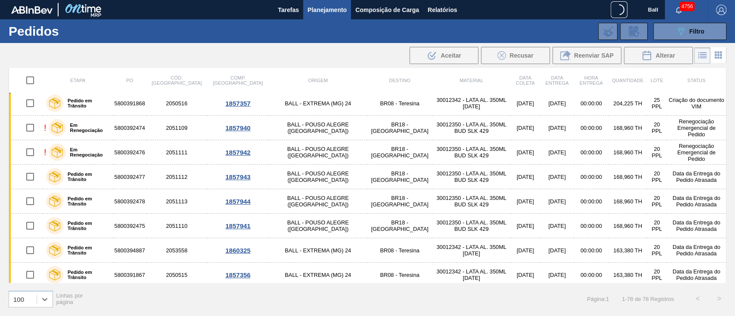
checkbox input "true"
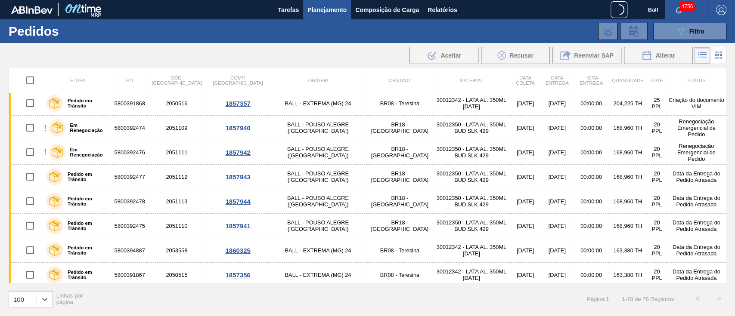
checkbox input "true"
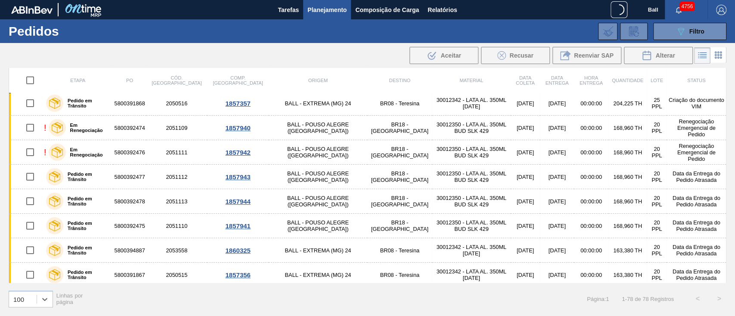
checkbox input "true"
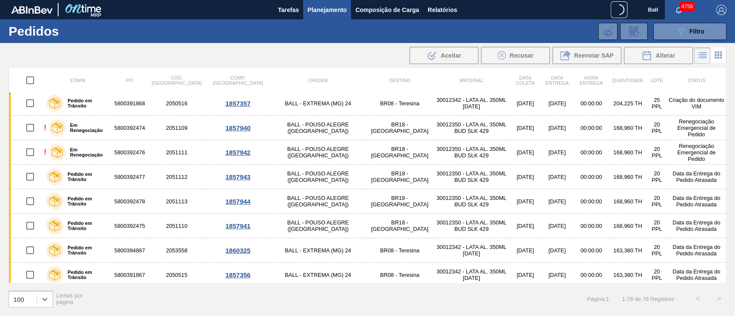
checkbox input "true"
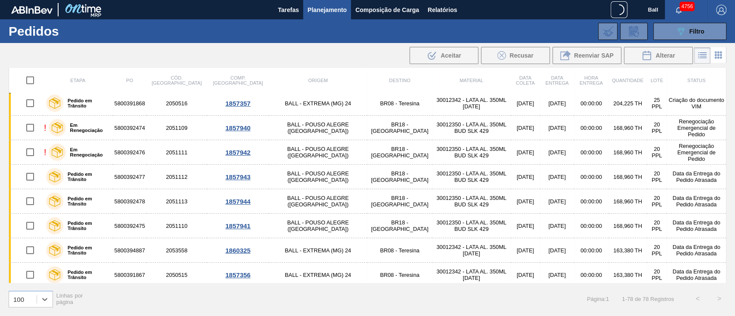
checkbox input "true"
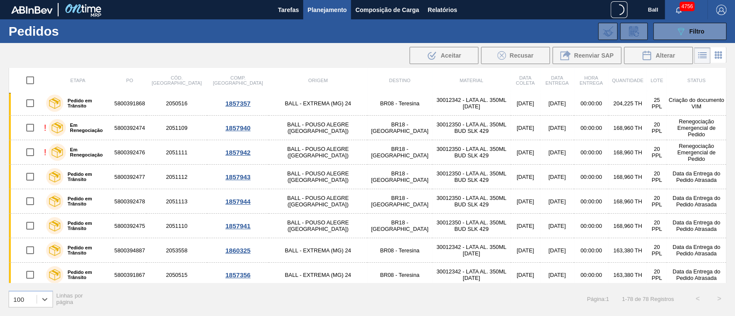
checkbox input "true"
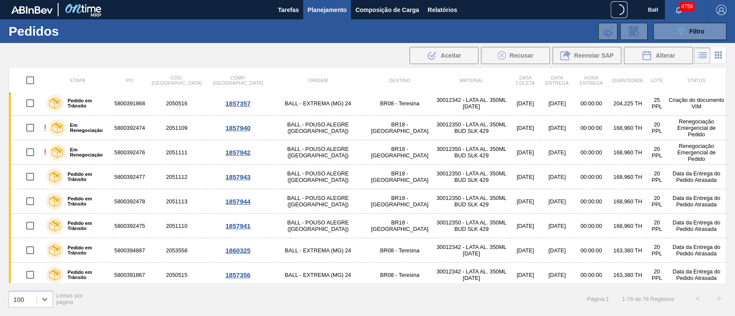
checkbox input "true"
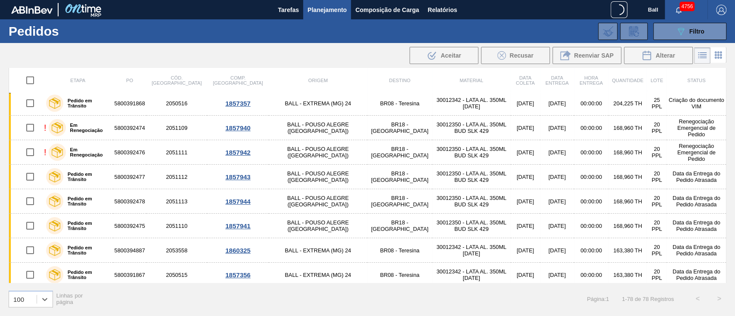
checkbox input "true"
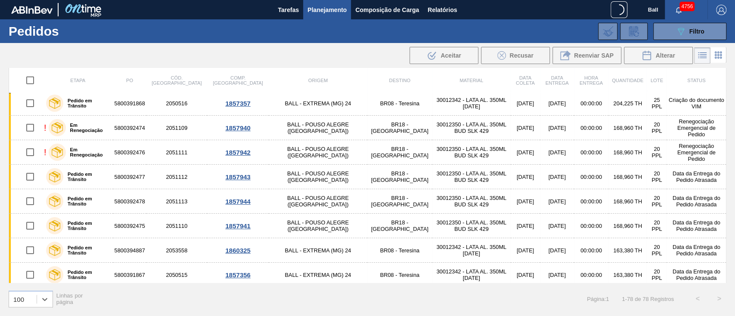
checkbox input "true"
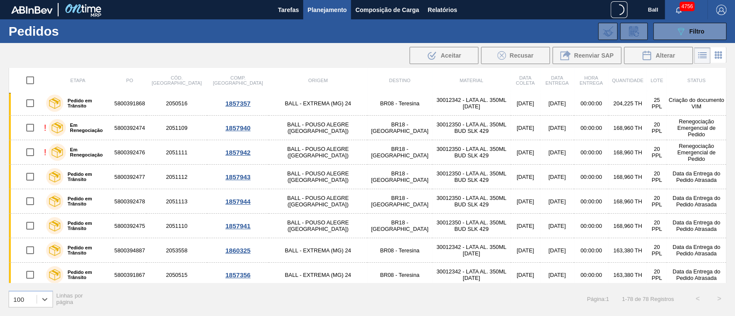
checkbox input "true"
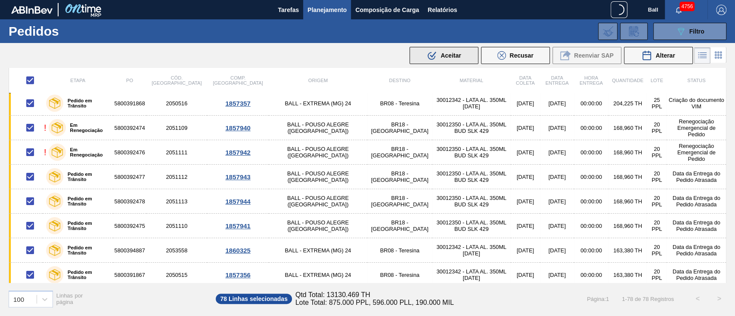
click at [445, 52] on span "Aceitar" at bounding box center [450, 55] width 20 height 7
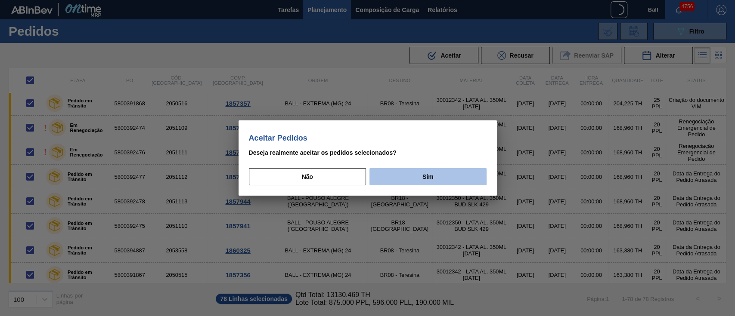
click at [417, 172] on button "Sim" at bounding box center [427, 176] width 117 height 17
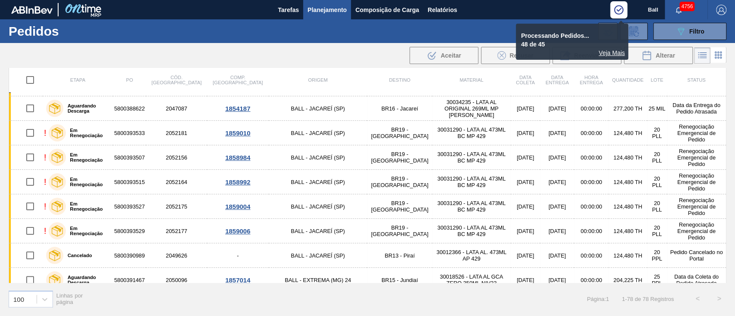
scroll to position [172, 0]
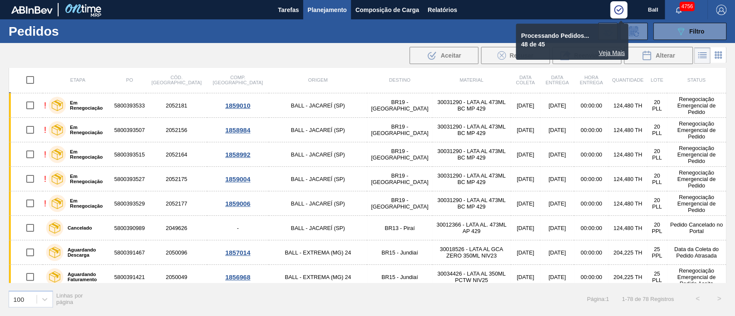
click at [512, 22] on div "089F7B8B-B2A5-4AFE-B5C0-19BA573D28AC Filtro Código Pedido Portal Códido PO SAP …" at bounding box center [433, 32] width 596 height 26
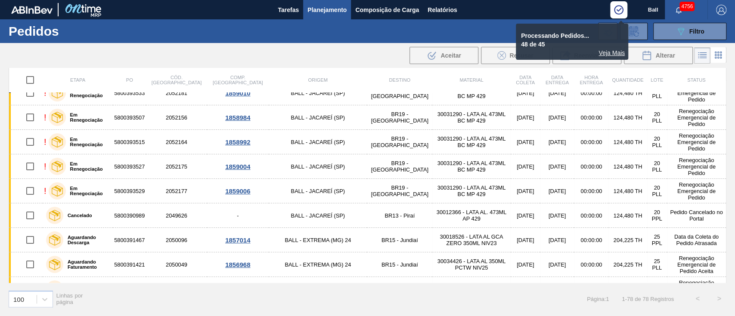
scroll to position [115, 0]
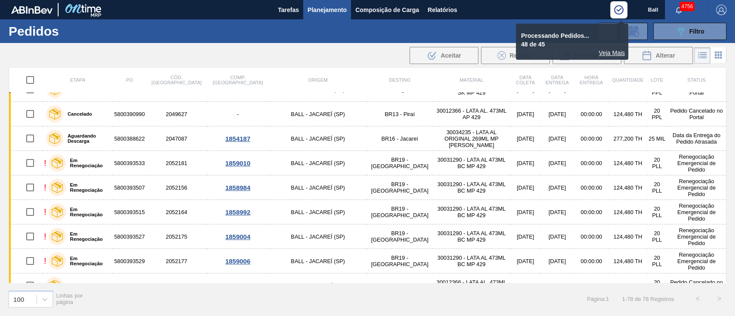
drag, startPoint x: 30, startPoint y: 80, endPoint x: 80, endPoint y: 76, distance: 50.1
click at [30, 80] on input "checkbox" at bounding box center [30, 80] width 18 height 18
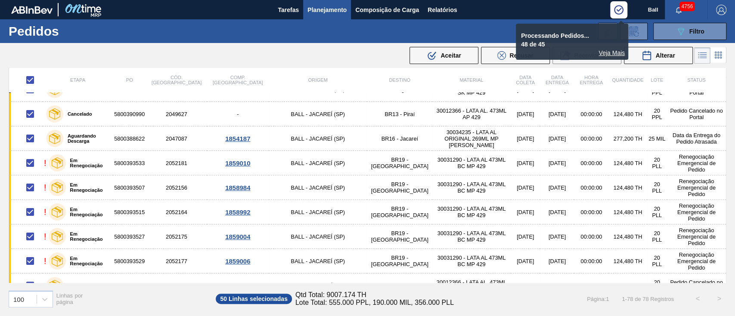
click at [285, 57] on div ".b{fill:var(--color-action-default)} Aceitar Recusar Reenviar SAP Alterar" at bounding box center [367, 55] width 735 height 21
click at [449, 57] on span "Aceitar" at bounding box center [450, 55] width 20 height 7
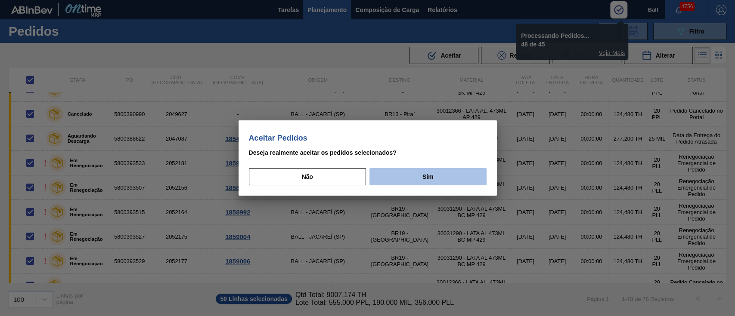
click at [391, 175] on button "Sim" at bounding box center [427, 176] width 117 height 17
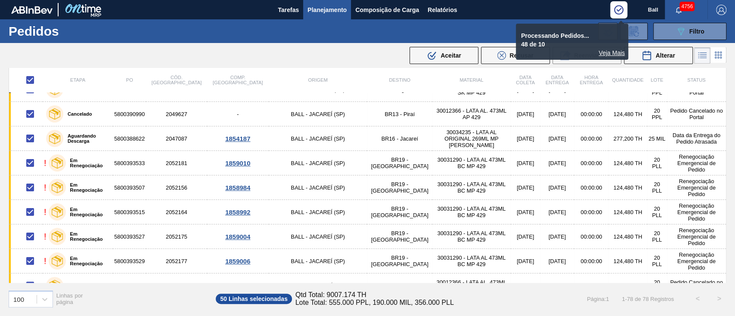
click at [478, 28] on div "089F7B8B-B2A5-4AFE-B5C0-19BA573D28AC Filtro Código Pedido Portal Códido PO SAP …" at bounding box center [433, 32] width 596 height 26
click at [551, 7] on img at bounding box center [618, 9] width 11 height 11
click at [551, 59] on div "Processando Pedidos... 48 de 10 Veja Mais" at bounding box center [572, 42] width 112 height 36
click at [551, 52] on div "Veja Mais" at bounding box center [571, 53] width 105 height 7
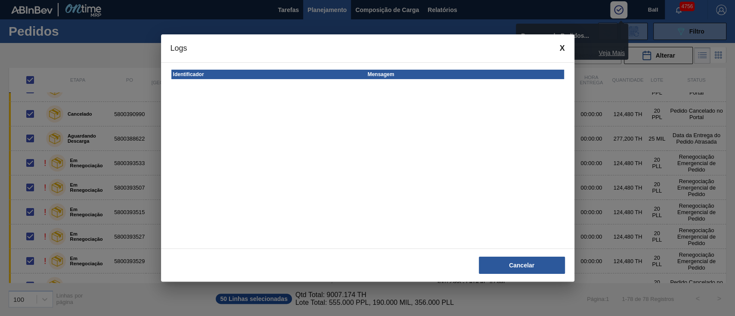
click at [551, 48] on span at bounding box center [561, 48] width 5 height 9
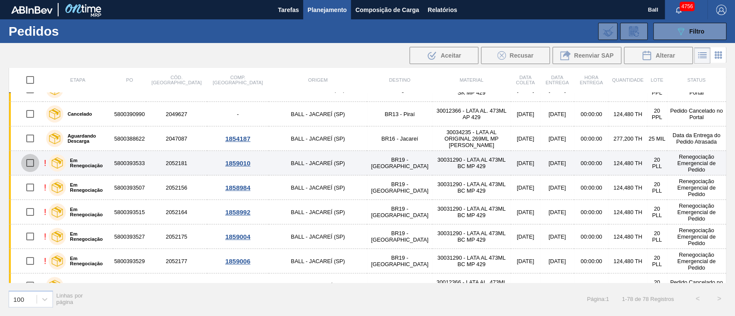
click at [31, 160] on input "checkbox" at bounding box center [30, 163] width 18 height 18
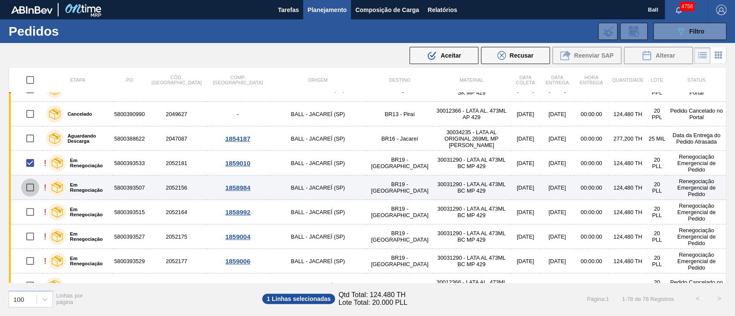
click at [31, 189] on input "checkbox" at bounding box center [30, 188] width 18 height 18
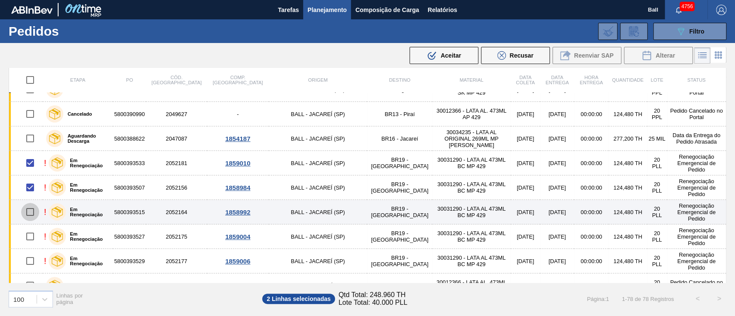
click at [33, 211] on input "checkbox" at bounding box center [30, 212] width 18 height 18
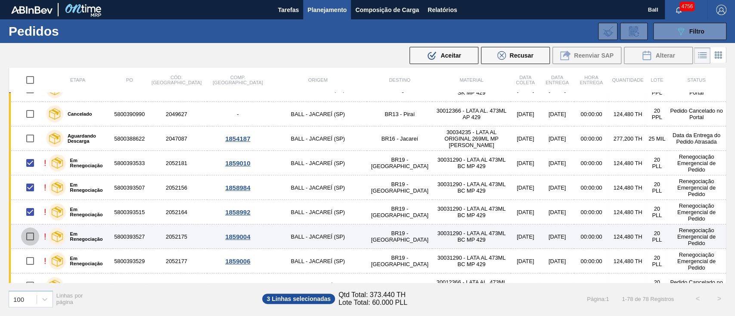
click at [32, 237] on input "checkbox" at bounding box center [30, 237] width 18 height 18
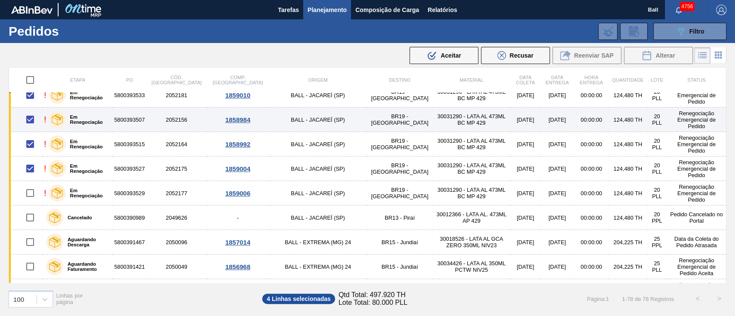
scroll to position [229, 0]
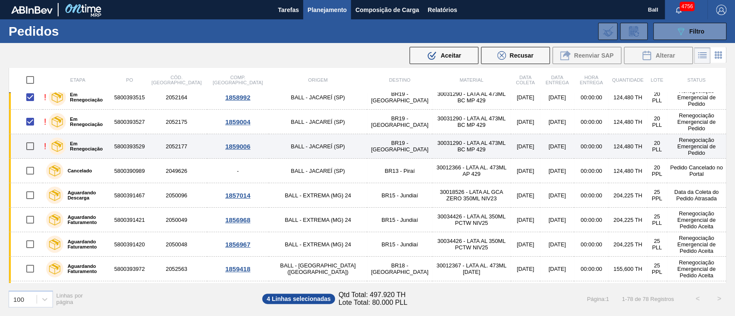
click at [30, 146] on input "checkbox" at bounding box center [30, 146] width 18 height 18
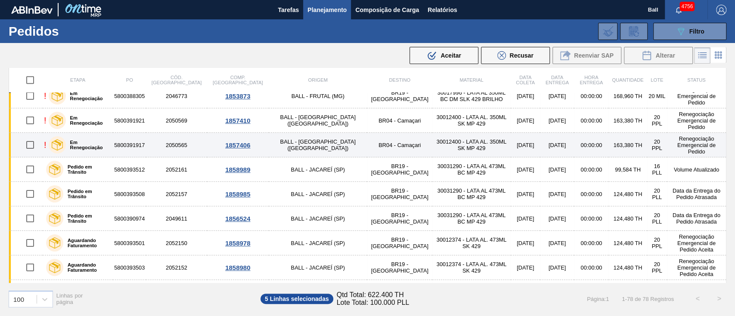
scroll to position [689, 0]
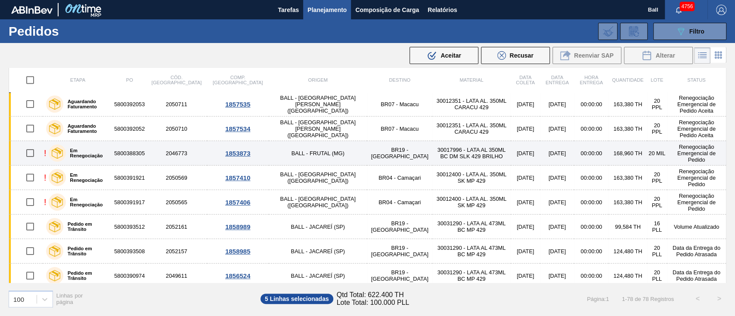
click at [31, 153] on input "checkbox" at bounding box center [30, 153] width 18 height 18
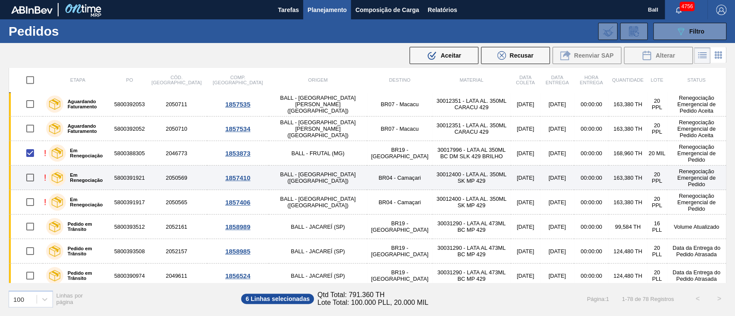
click at [28, 174] on input "checkbox" at bounding box center [30, 178] width 18 height 18
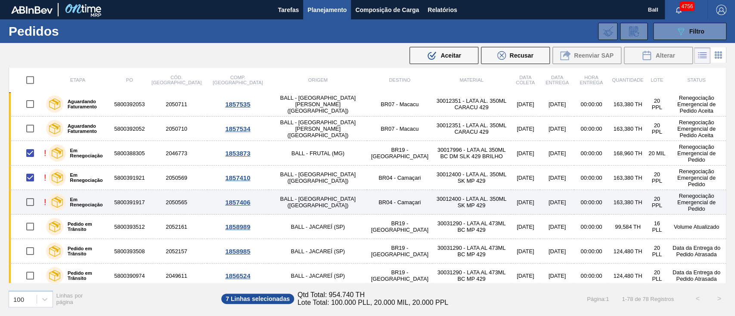
click at [31, 201] on input "checkbox" at bounding box center [30, 202] width 18 height 18
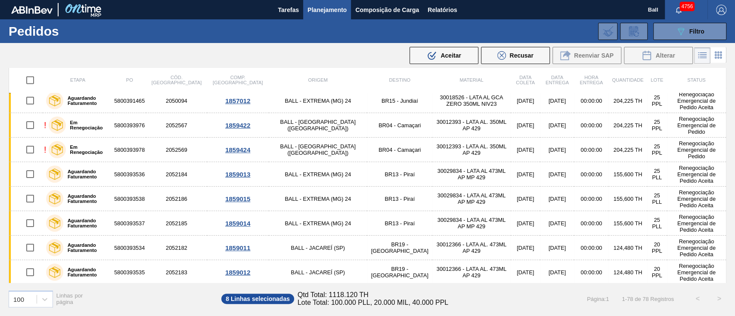
scroll to position [1033, 0]
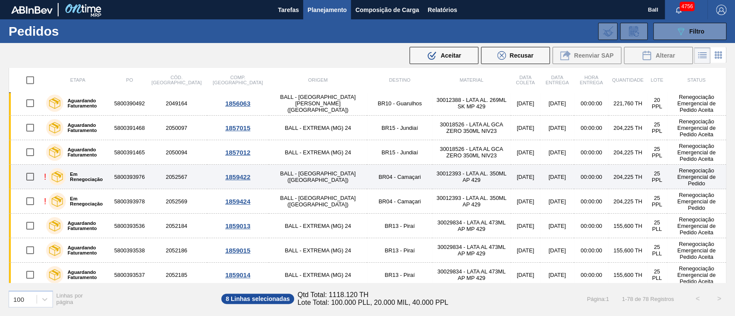
click at [31, 170] on input "checkbox" at bounding box center [30, 177] width 18 height 18
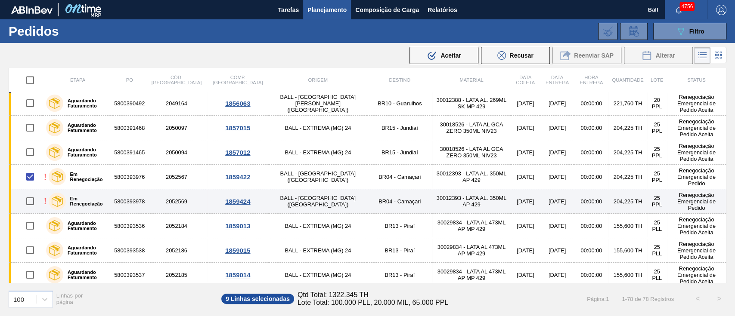
click at [29, 201] on input "checkbox" at bounding box center [30, 201] width 18 height 18
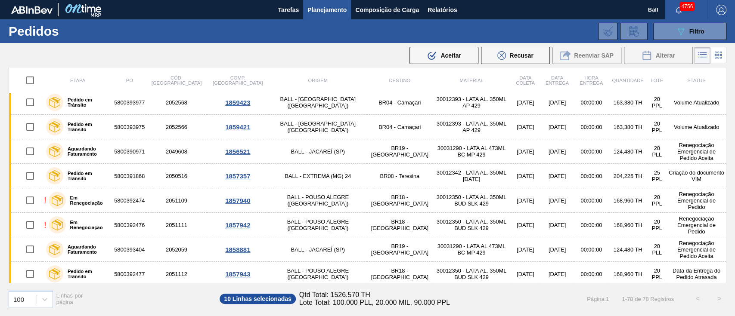
scroll to position [1435, 0]
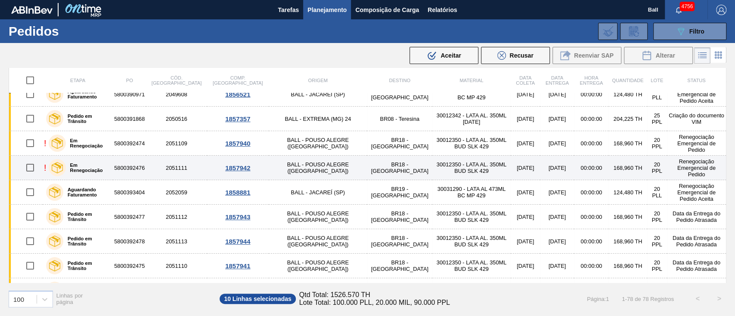
click at [32, 142] on input "checkbox" at bounding box center [30, 143] width 18 height 18
click at [29, 164] on input "checkbox" at bounding box center [30, 168] width 18 height 18
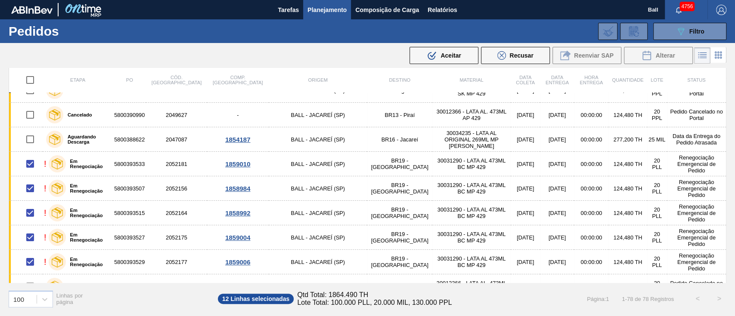
scroll to position [0, 0]
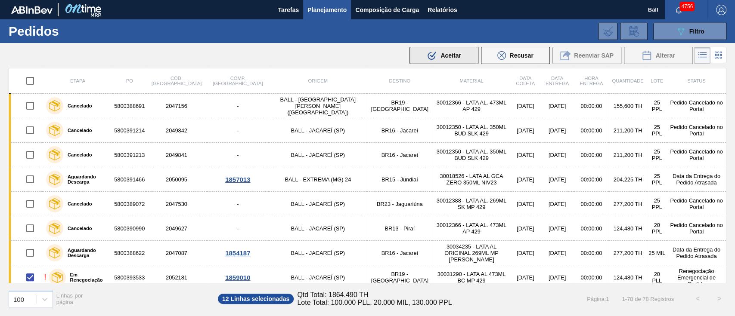
click at [453, 58] on span "Aceitar" at bounding box center [450, 55] width 20 height 7
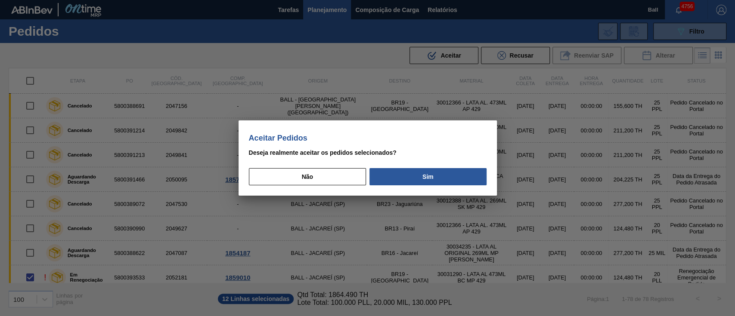
click at [455, 167] on div "Não Sim" at bounding box center [368, 174] width 238 height 23
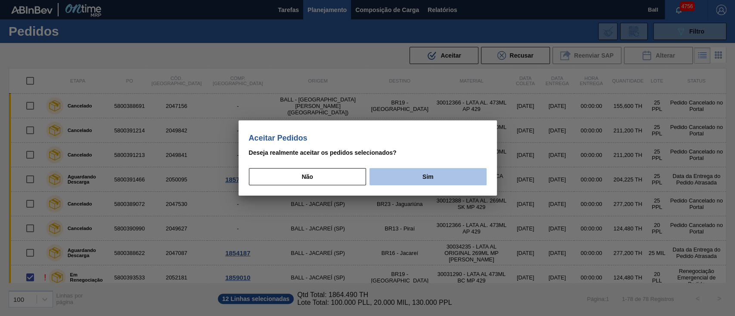
click at [437, 180] on button "Sim" at bounding box center [427, 176] width 117 height 17
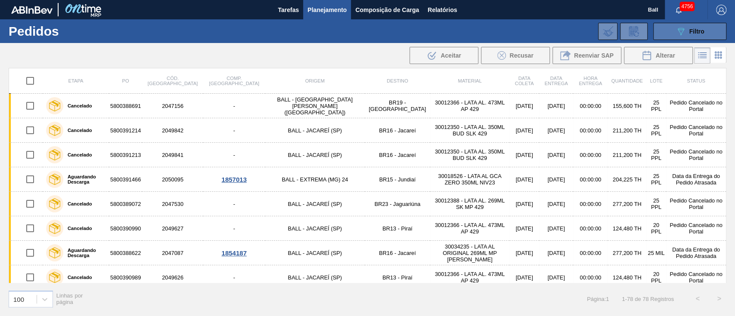
click at [551, 33] on icon "089F7B8B-B2A5-4AFE-B5C0-19BA573D28AC" at bounding box center [680, 31] width 10 height 10
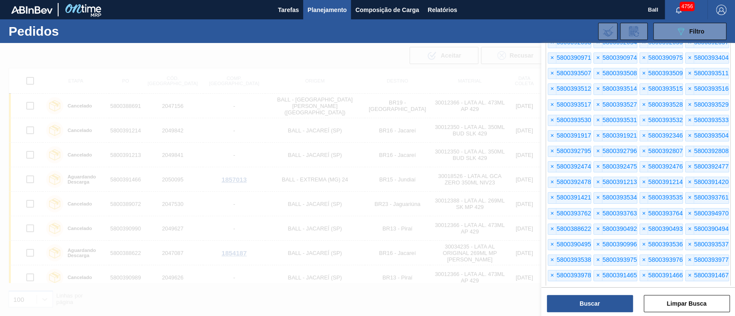
scroll to position [68, 0]
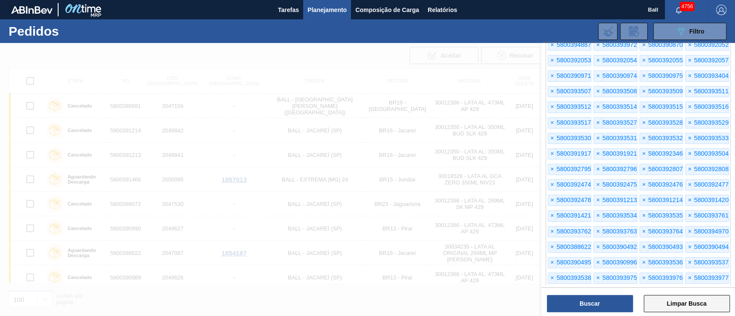
click at [551, 237] on button "Limpar Busca" at bounding box center [687, 303] width 86 height 17
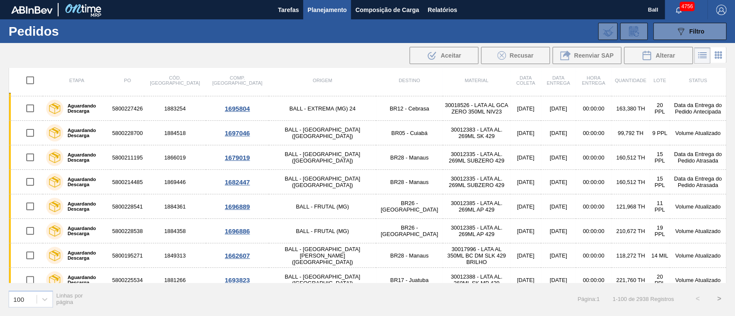
scroll to position [1836, 0]
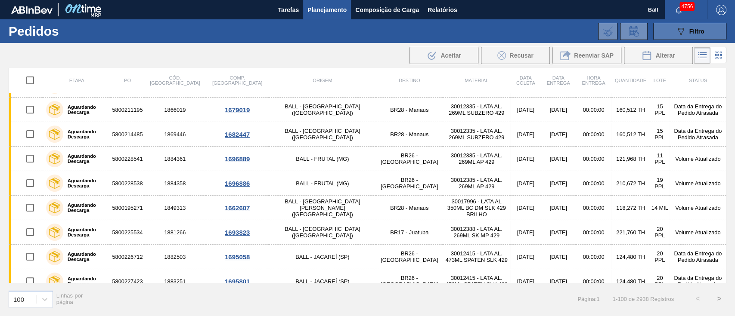
click at [551, 34] on icon "089F7B8B-B2A5-4AFE-B5C0-19BA573D28AC" at bounding box center [680, 31] width 10 height 10
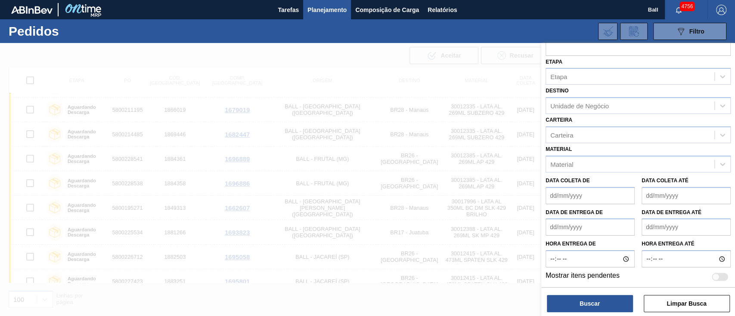
click at [551, 191] on de "Data coleta de" at bounding box center [589, 195] width 89 height 17
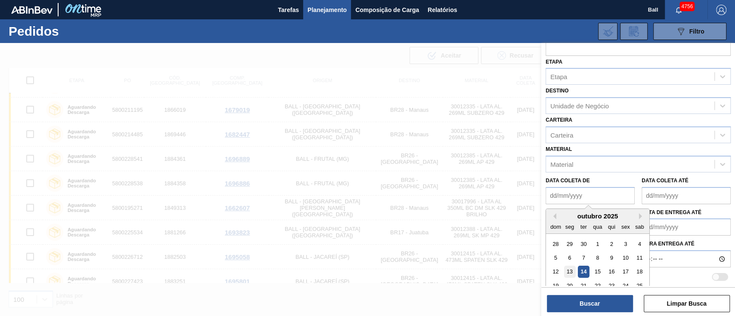
click at [551, 237] on div "13" at bounding box center [570, 272] width 12 height 12
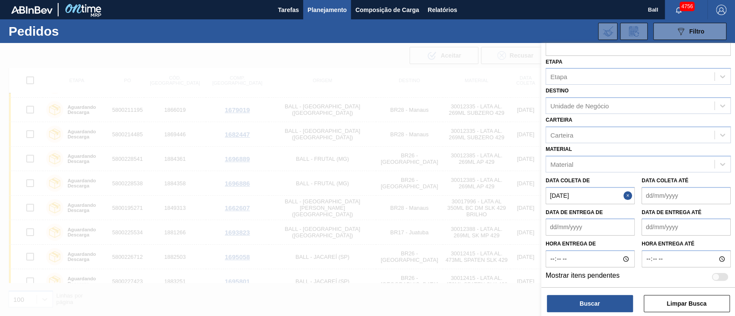
click at [551, 237] on div at bounding box center [715, 277] width 7 height 7
click at [551, 237] on button "Buscar" at bounding box center [590, 303] width 86 height 17
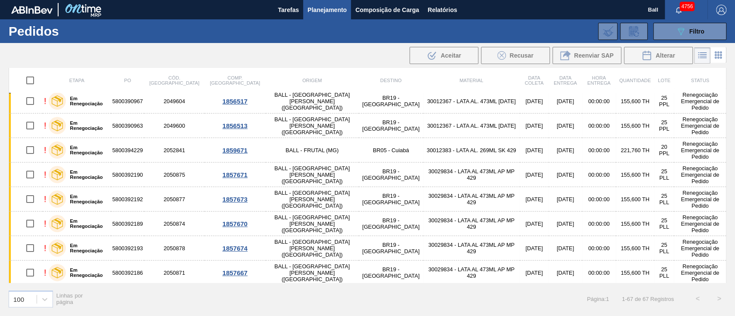
scroll to position [0, 0]
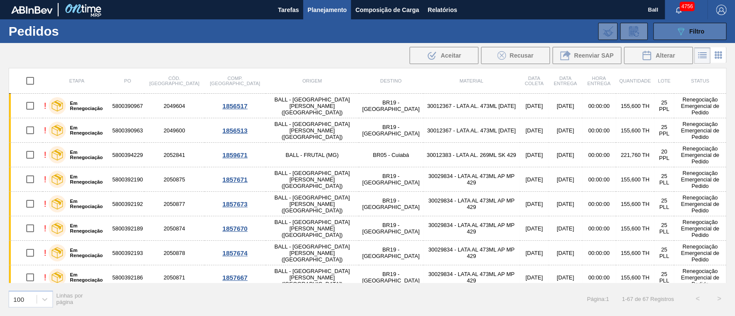
click at [551, 34] on span "Filtro" at bounding box center [696, 31] width 15 height 7
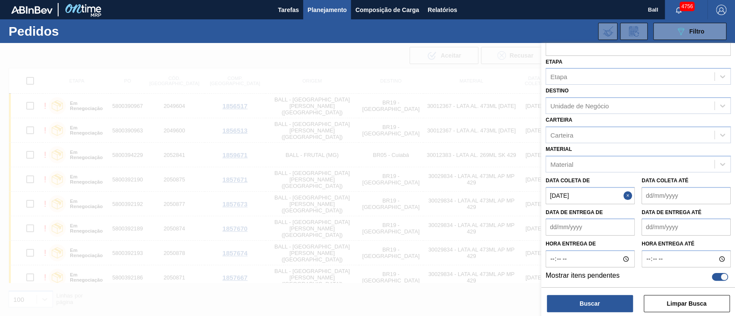
click at [551, 197] on button "Close" at bounding box center [628, 195] width 11 height 17
